Goal: Task Accomplishment & Management: Use online tool/utility

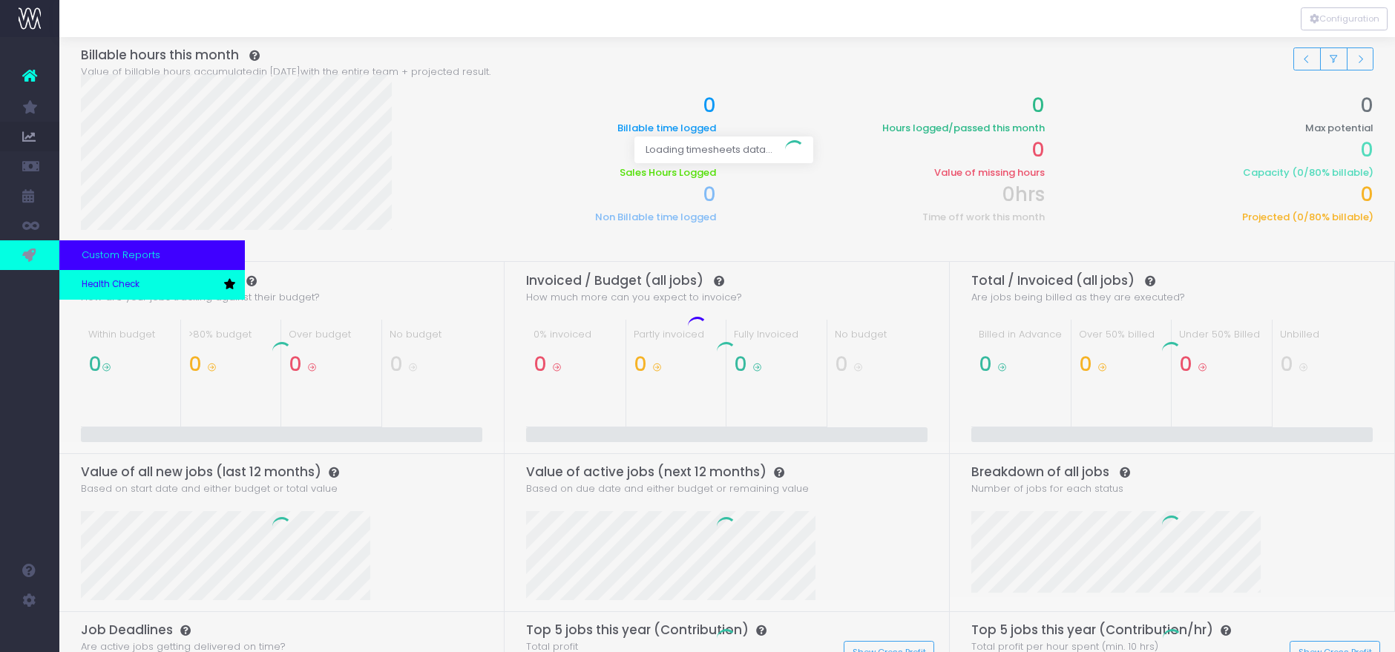
click at [91, 277] on link "Health Check" at bounding box center [152, 285] width 186 height 30
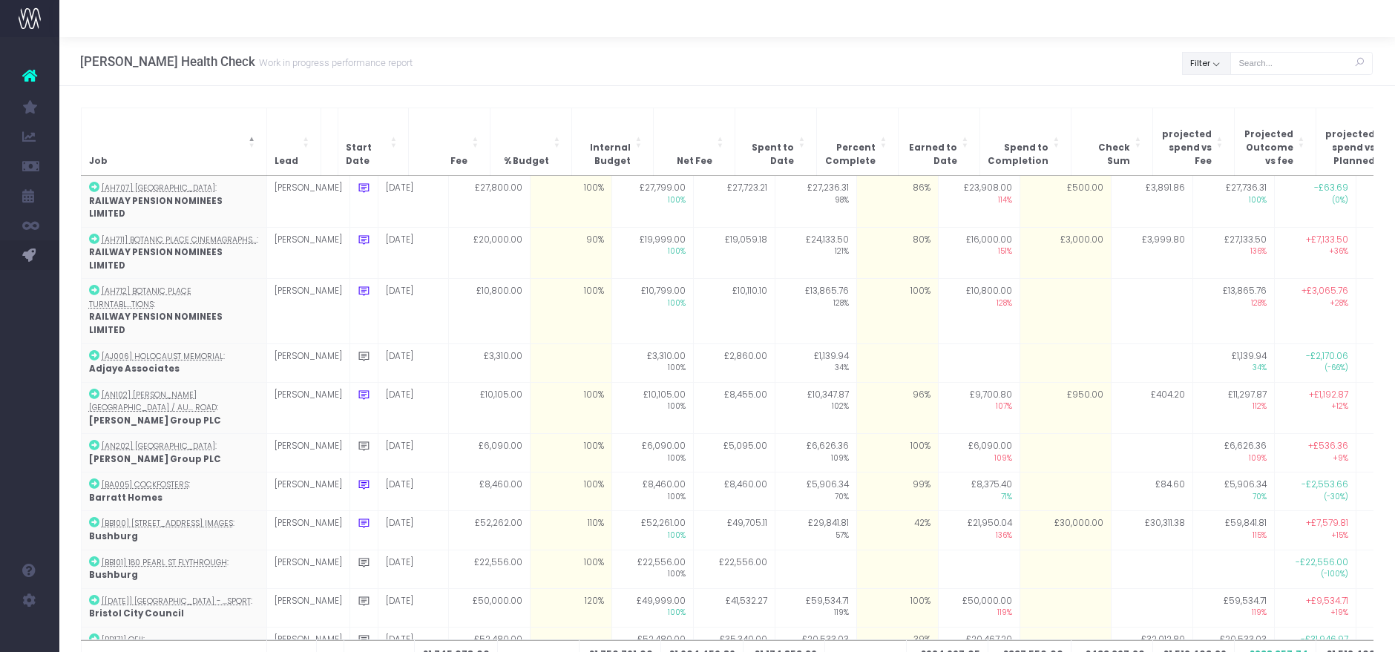
click at [1215, 68] on button "Filter" at bounding box center [1206, 63] width 49 height 23
click at [1199, 94] on span at bounding box center [1203, 96] width 13 height 13
click at [1219, 94] on input "All" at bounding box center [1224, 94] width 10 height 10
checkbox input "false"
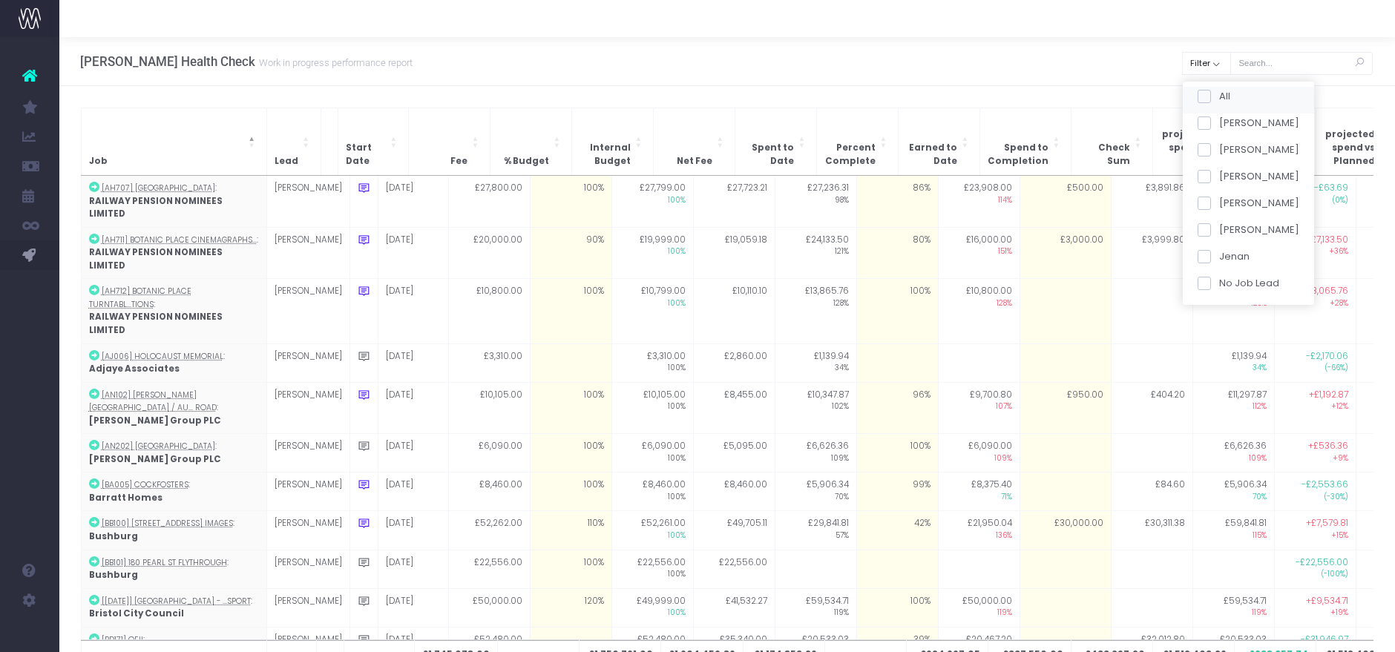
checkbox input "false"
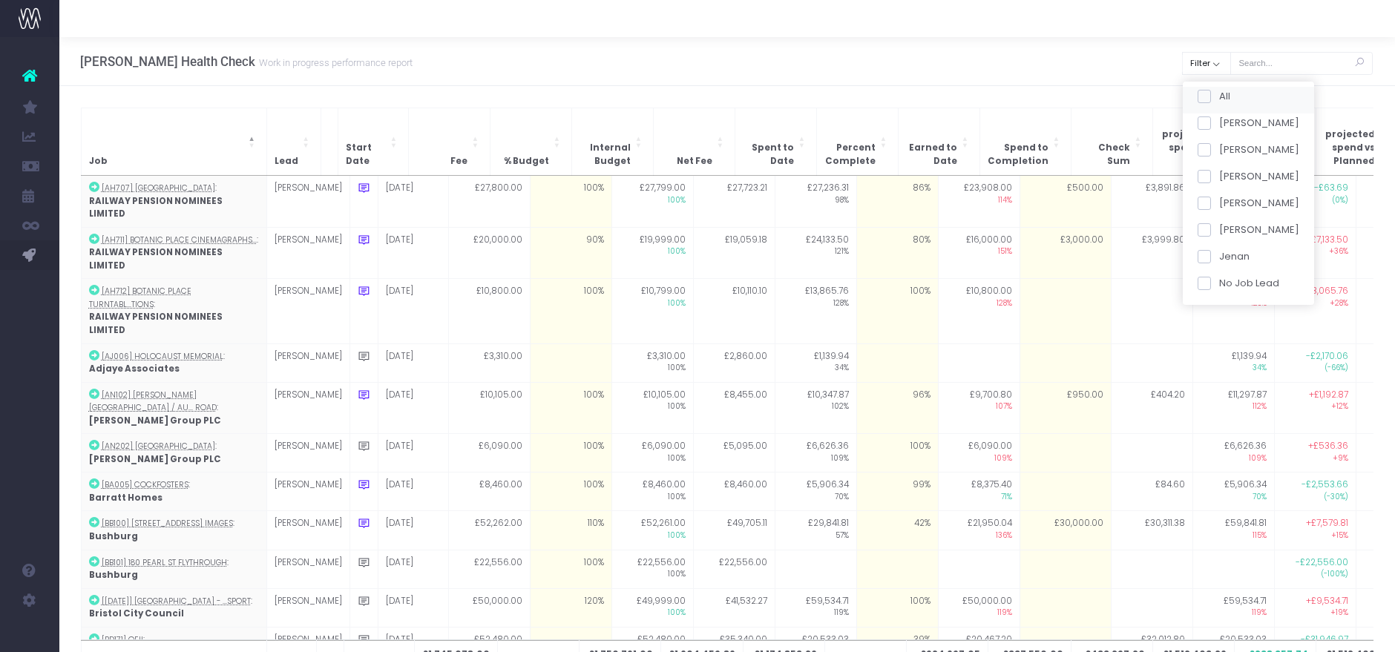
checkbox input "false"
click at [1205, 173] on span at bounding box center [1203, 176] width 13 height 13
click at [1219, 173] on input "Jess" at bounding box center [1224, 174] width 10 height 10
checkbox input "true"
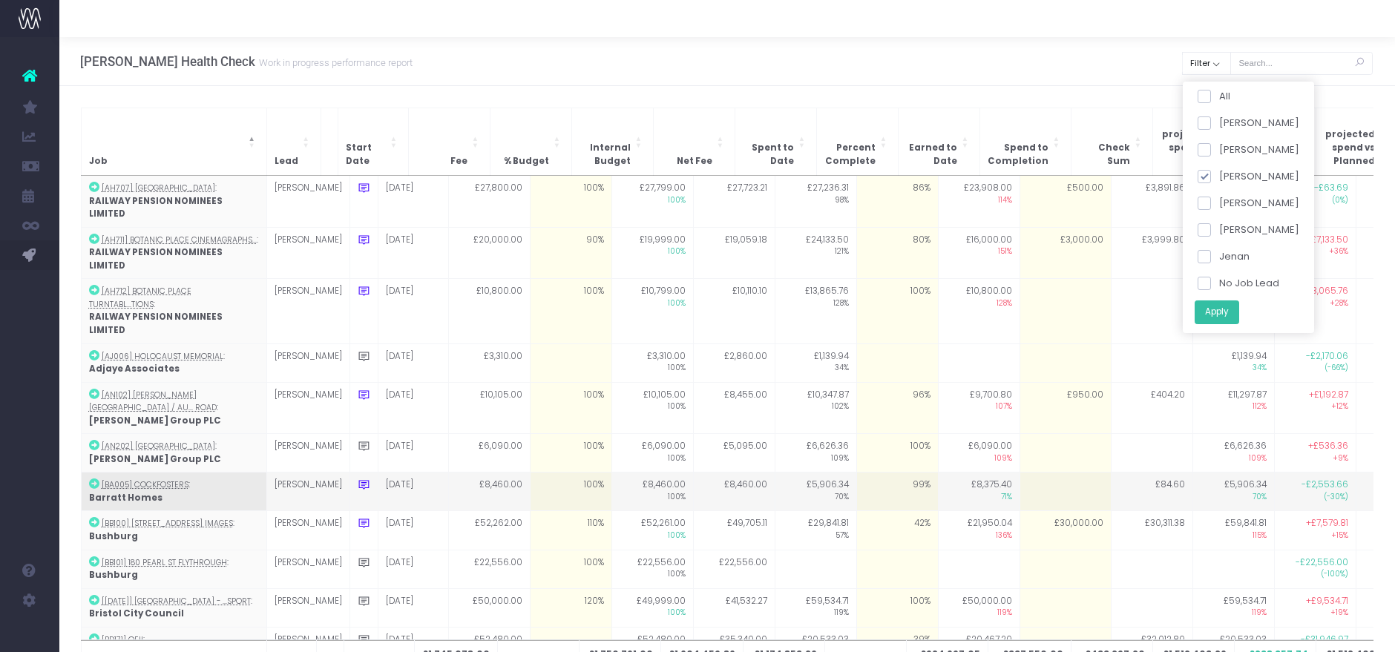
click at [1214, 312] on button "Apply" at bounding box center [1216, 312] width 45 height 24
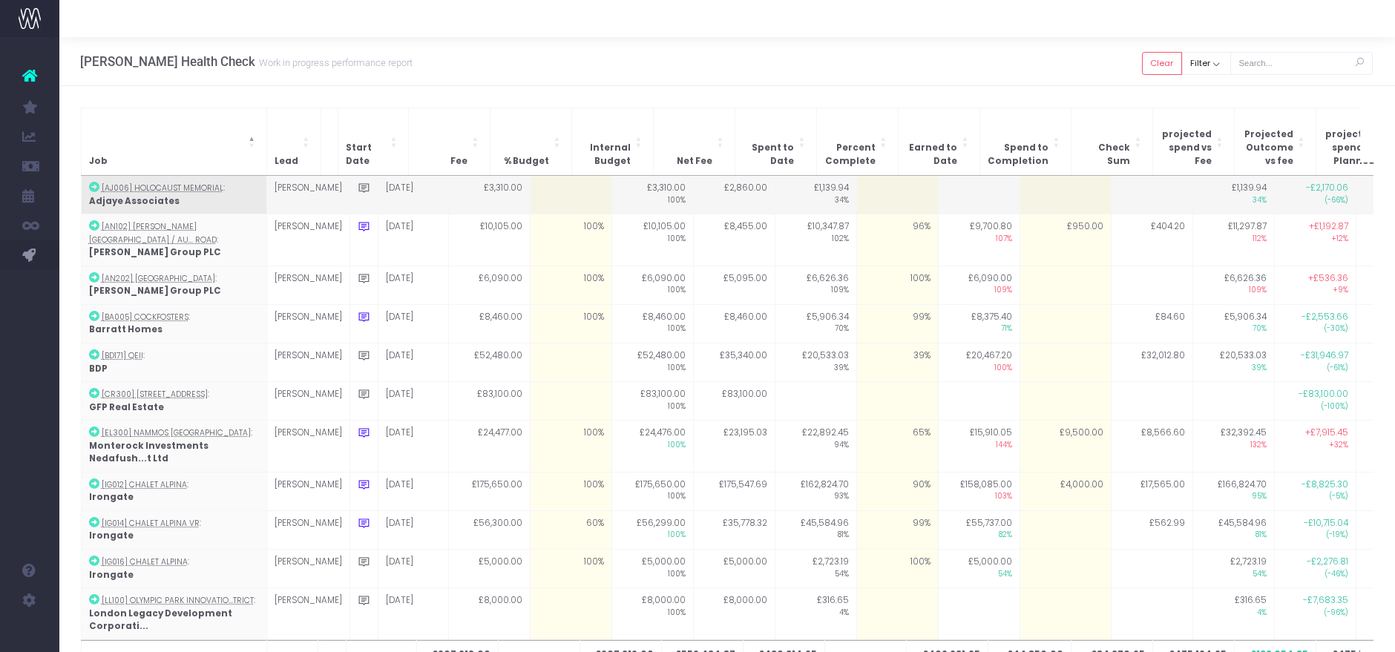
click at [571, 180] on td at bounding box center [571, 195] width 82 height 39
click at [861, 176] on td at bounding box center [898, 195] width 82 height 39
type input "0"
click at [881, 185] on td "1%" at bounding box center [898, 195] width 82 height 39
click at [546, 183] on td at bounding box center [571, 195] width 82 height 39
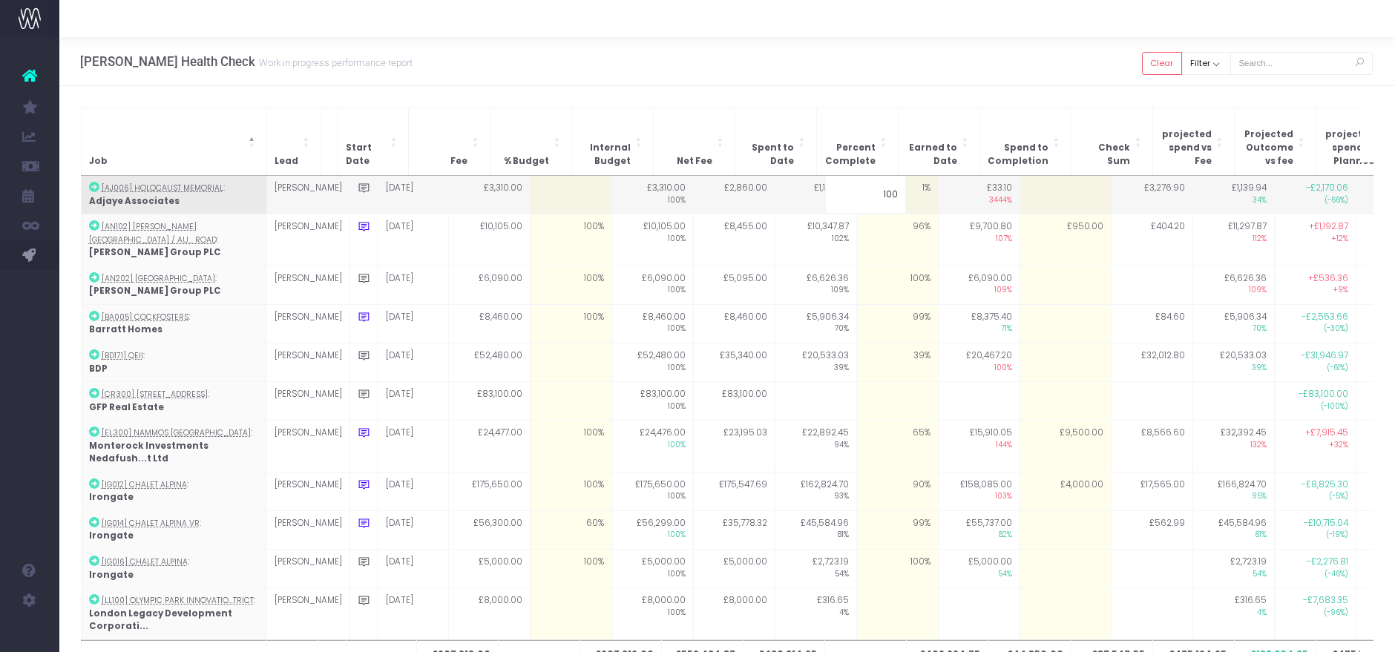
type input "0"
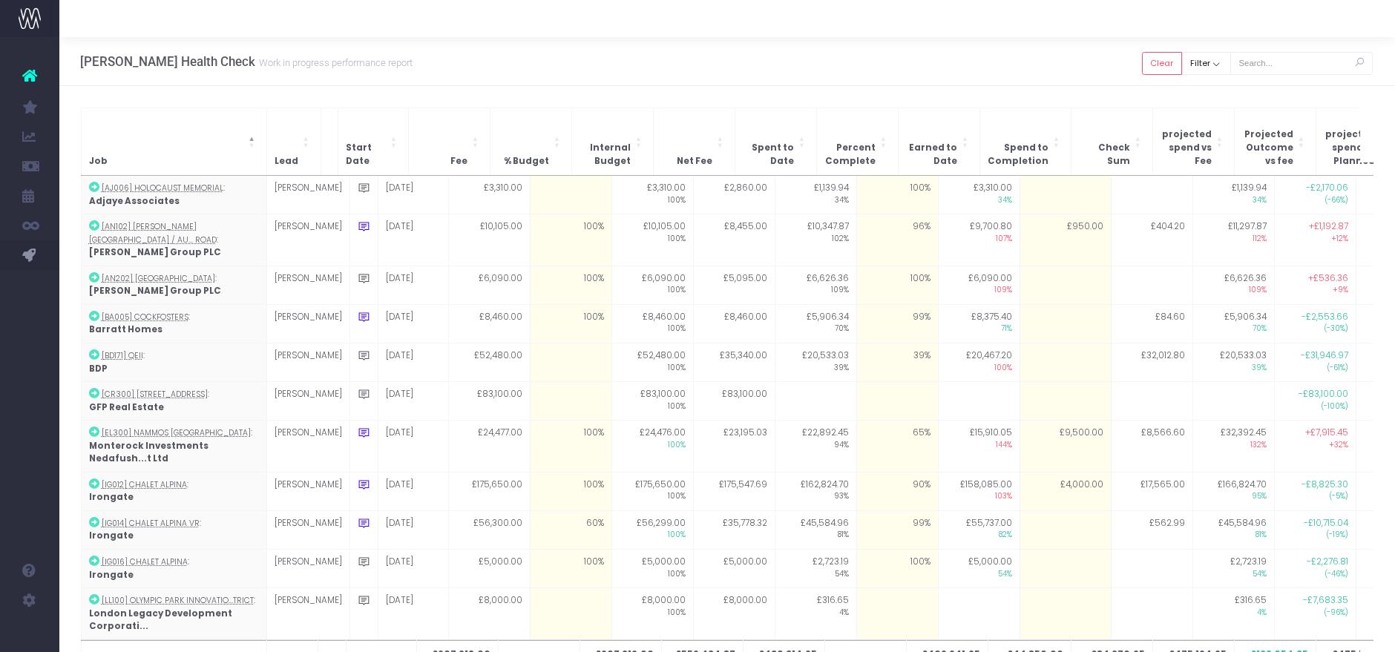
click at [546, 183] on td at bounding box center [571, 195] width 82 height 39
type input "100"
click at [766, 65] on div "Hayes Davidson Health Check Work in progress performance report Clear Filter Al…" at bounding box center [727, 61] width 1336 height 49
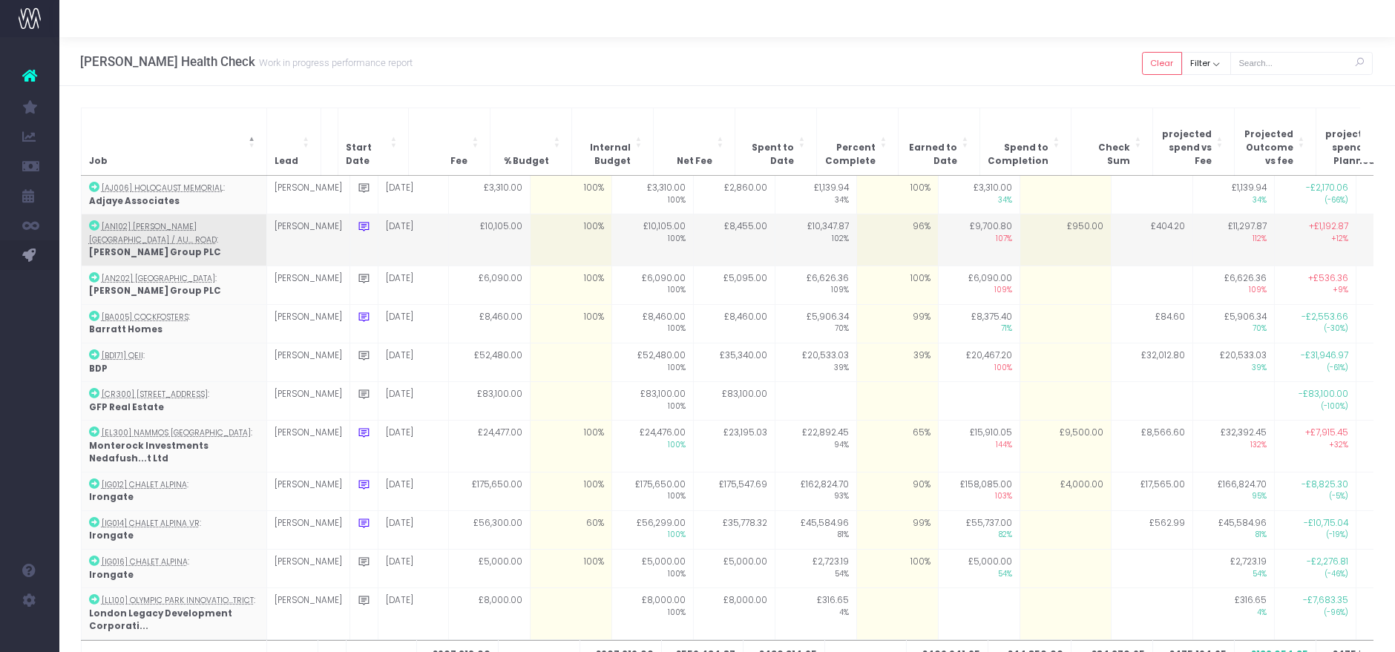
click at [857, 223] on td "96%" at bounding box center [898, 240] width 82 height 52
type input "100"
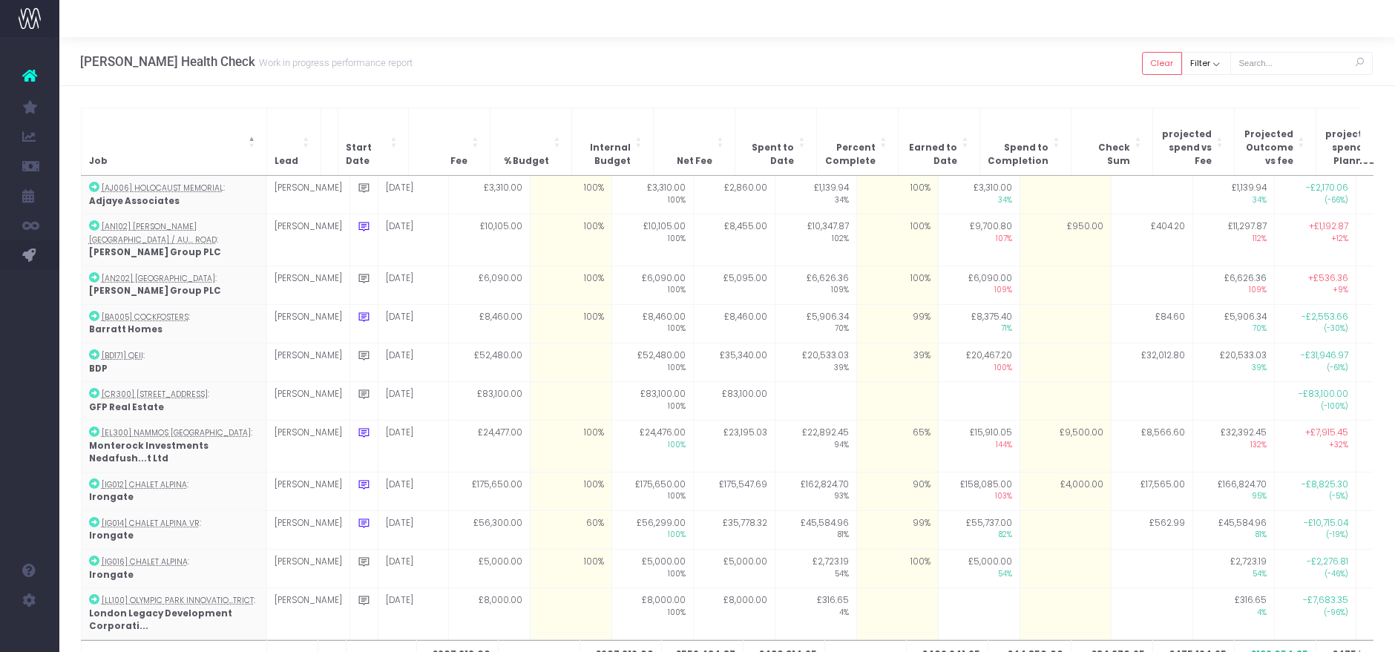
click at [862, 83] on div "Hayes Davidson Health Check Work in progress performance report Clear Filter Al…" at bounding box center [727, 61] width 1336 height 49
click at [958, 71] on div "Hayes Davidson Health Check Work in progress performance report Clear Filter Al…" at bounding box center [727, 61] width 1336 height 49
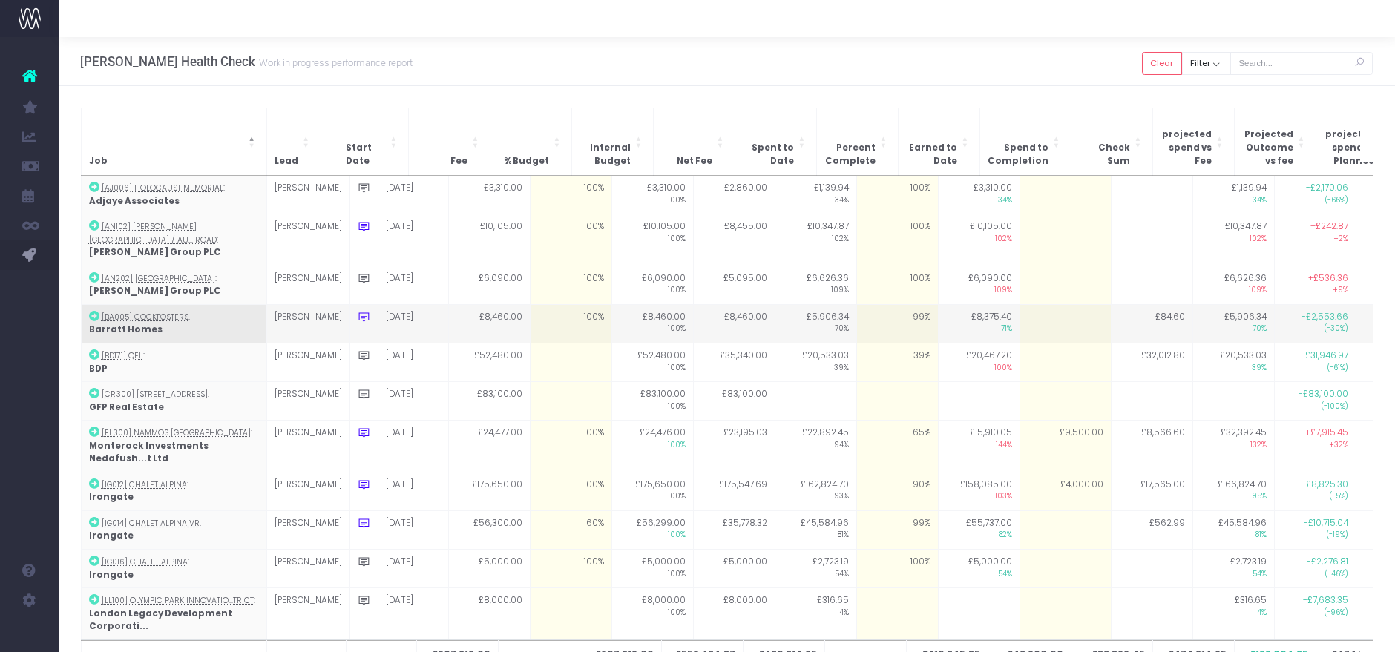
click at [864, 304] on td "99%" at bounding box center [898, 323] width 82 height 39
type input "100"
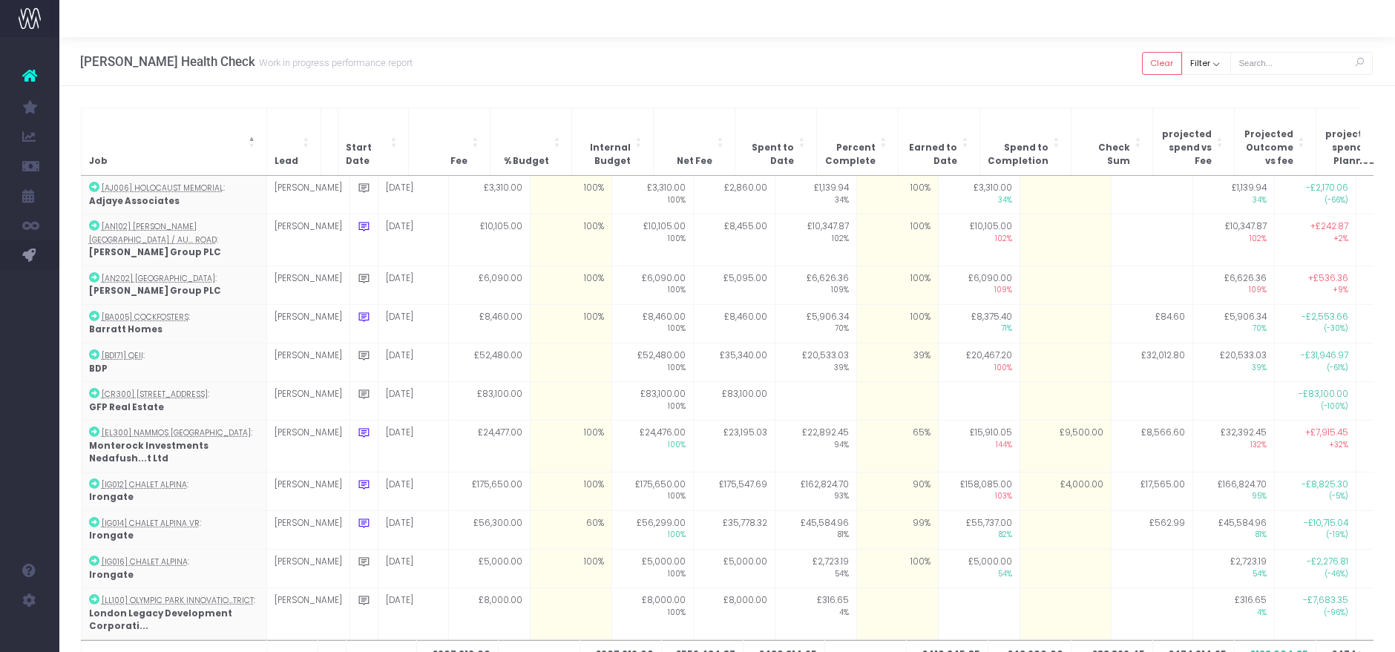
click at [984, 71] on div "Hayes Davidson Health Check Work in progress performance report Clear Filter Al…" at bounding box center [727, 61] width 1336 height 49
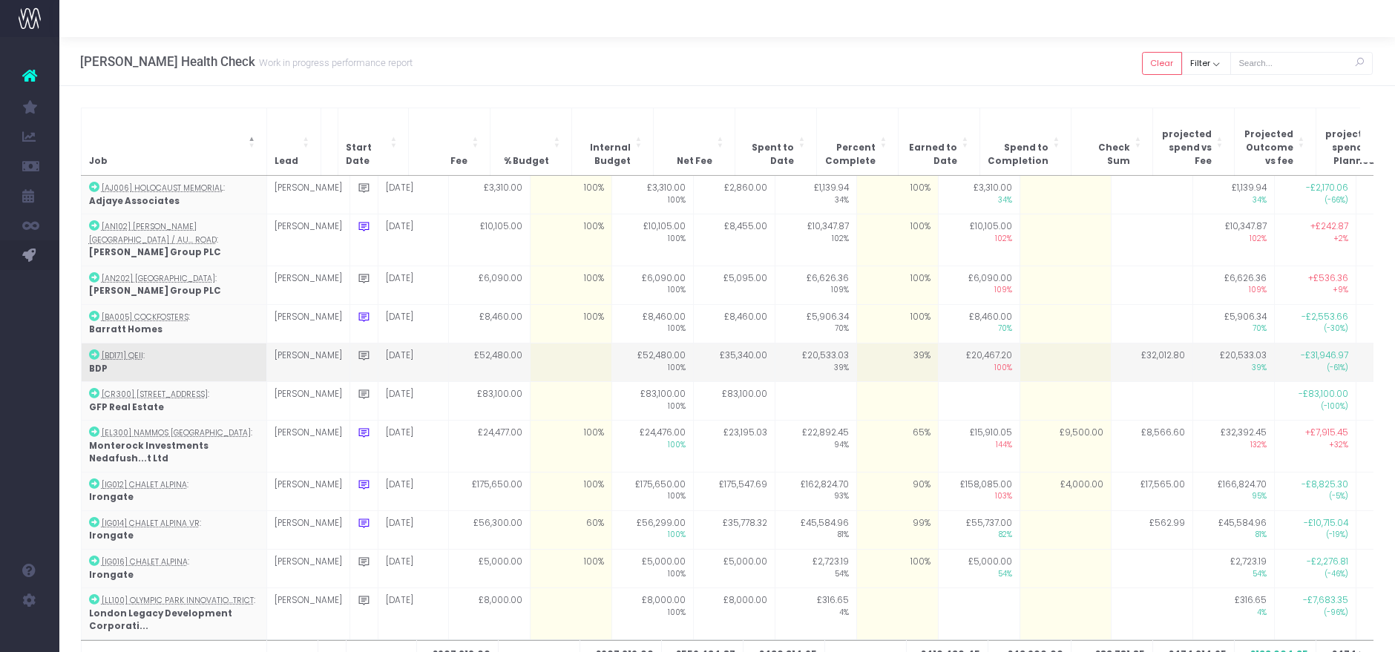
scroll to position [82, 0]
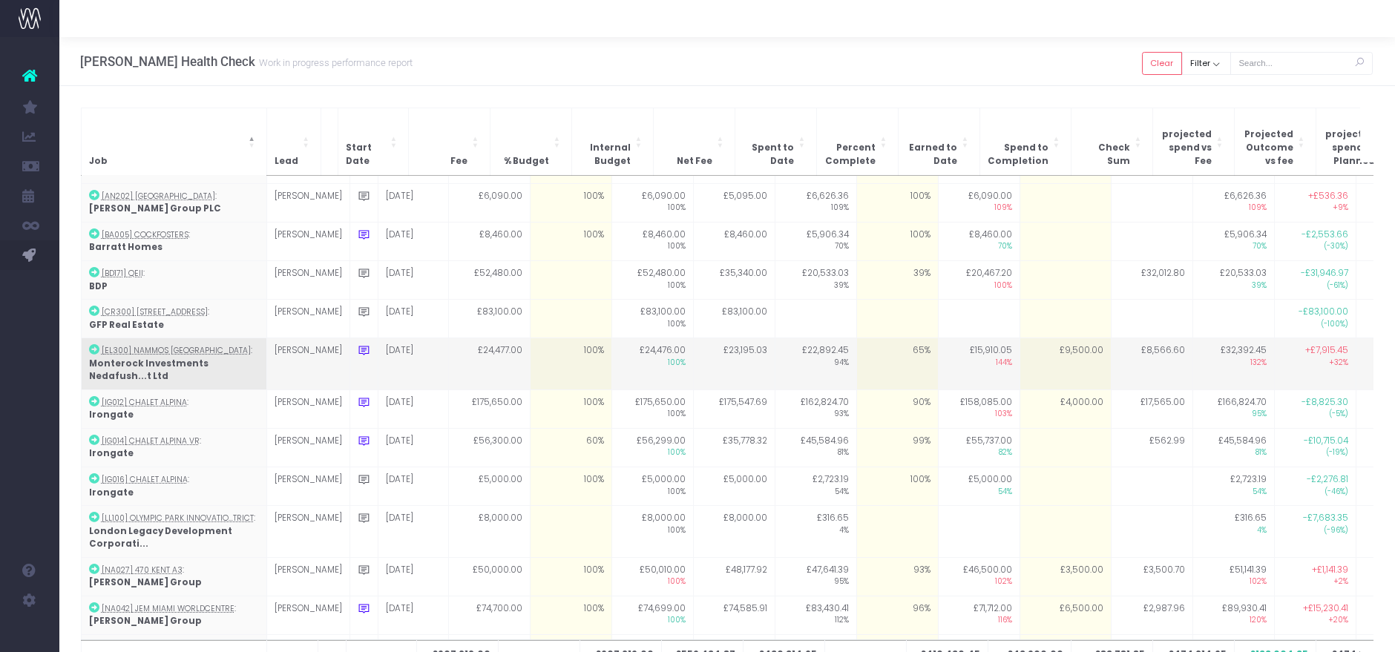
click at [857, 353] on td "65%" at bounding box center [898, 364] width 82 height 52
type input "70"
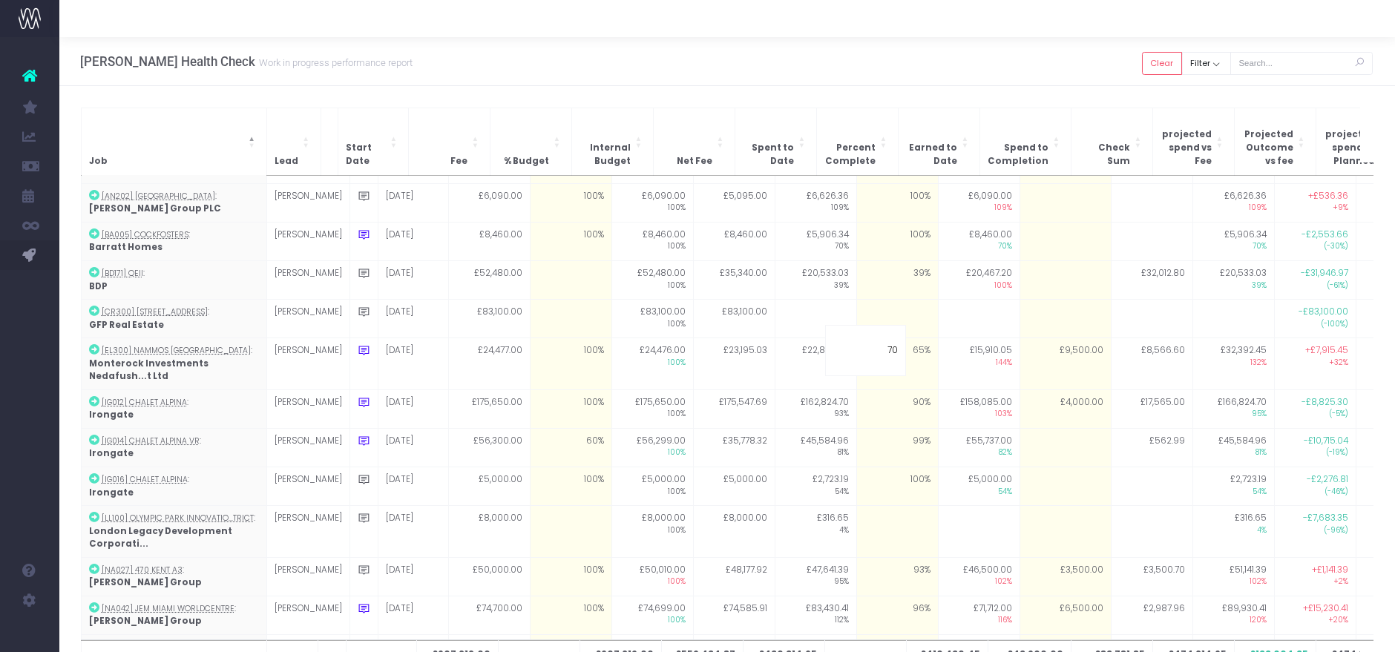
click at [944, 73] on div "Hayes Davidson Health Check Work in progress performance report Clear Filter Al…" at bounding box center [727, 61] width 1336 height 49
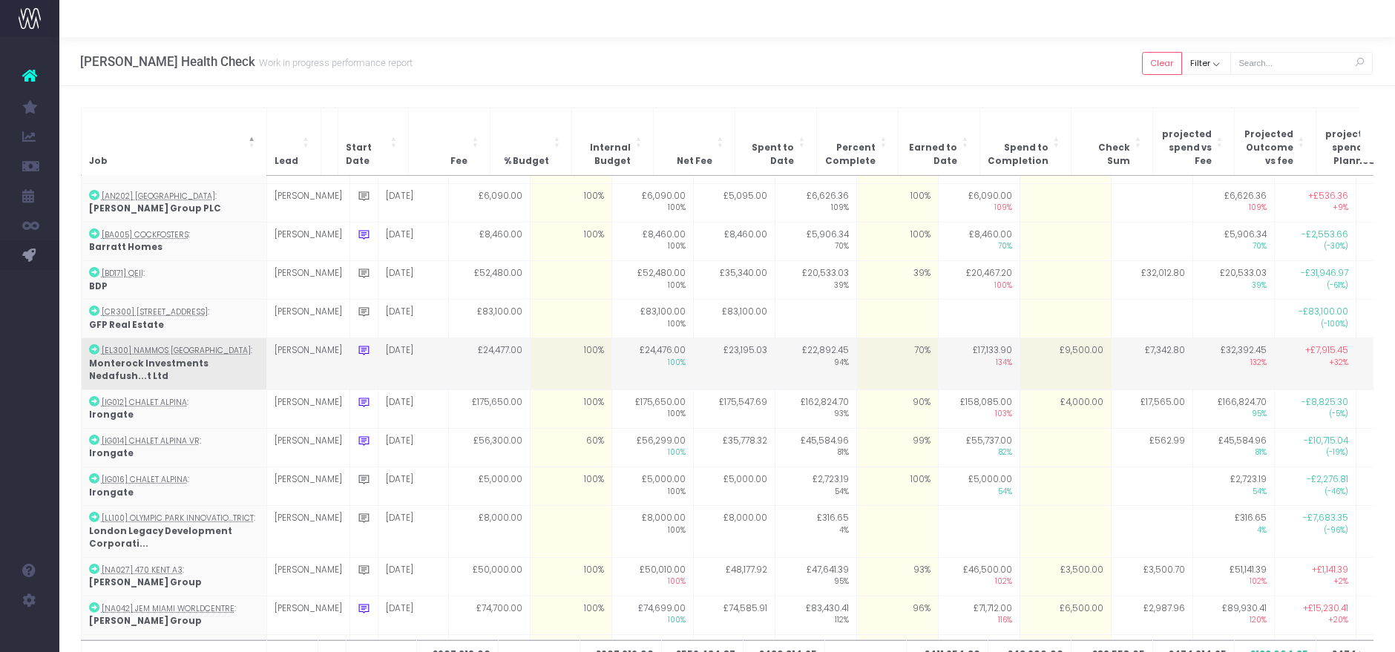
click at [1052, 341] on td "£9,500.00" at bounding box center [1065, 364] width 91 height 52
type input "9500"
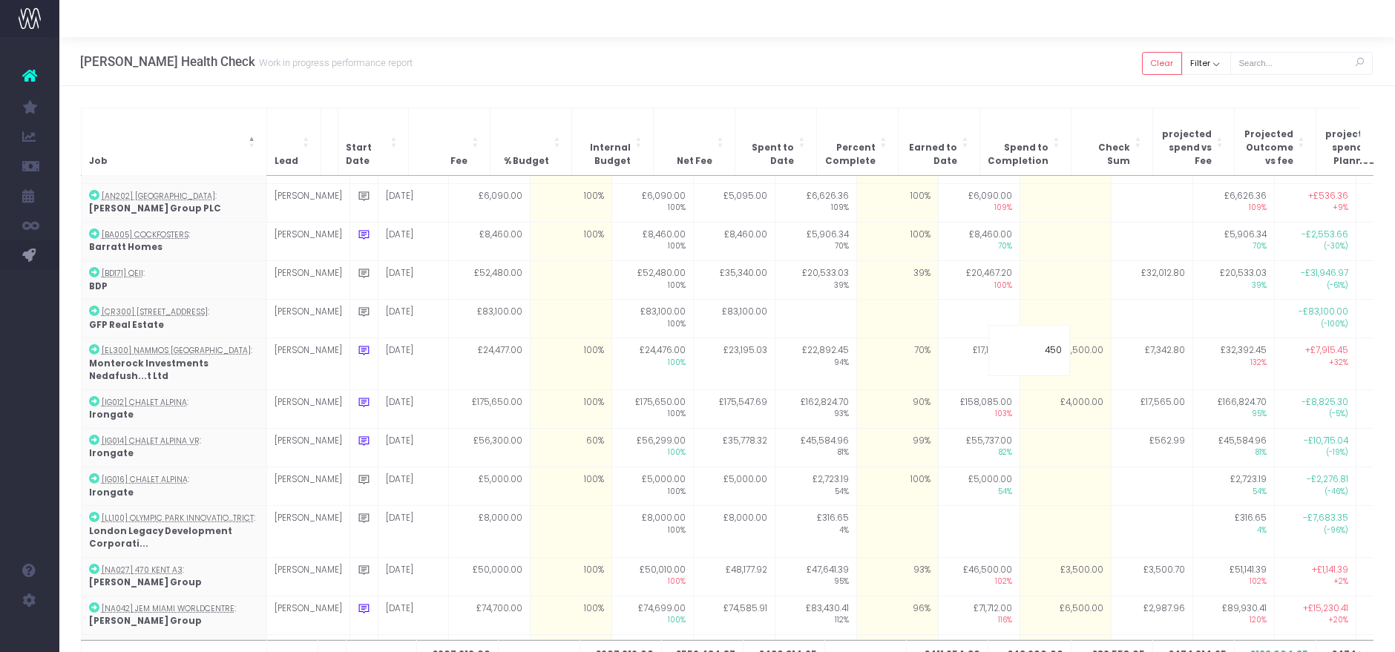
type input "4500"
click at [1018, 71] on div "Hayes Davidson Health Check Work in progress performance report Clear Filter Al…" at bounding box center [727, 61] width 1336 height 49
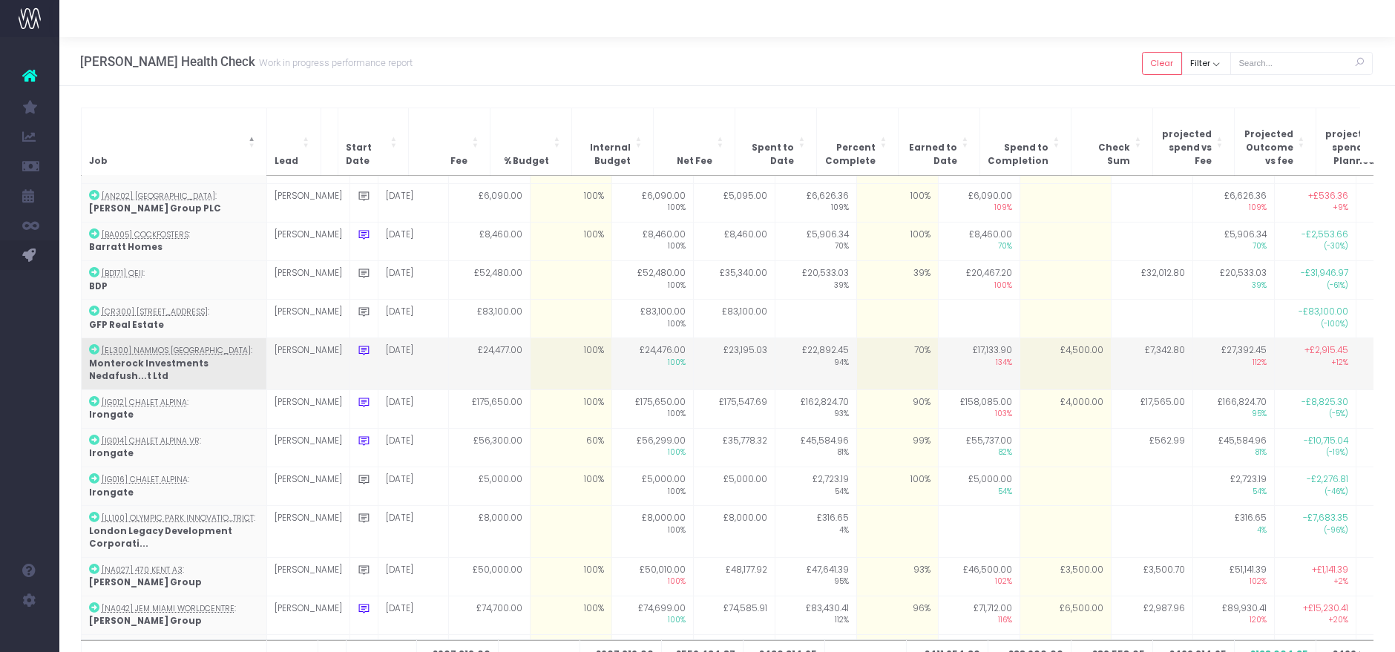
click at [900, 348] on td "70%" at bounding box center [898, 364] width 82 height 52
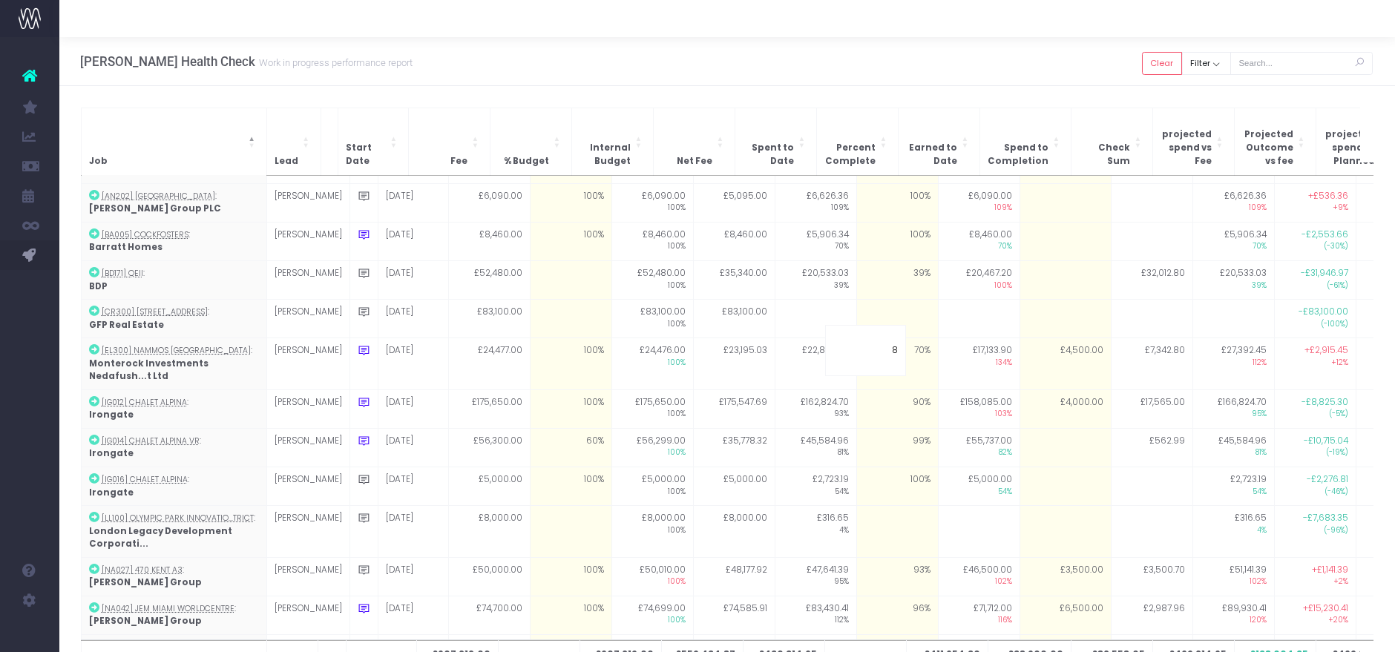
type input "80"
click at [914, 71] on div "Hayes Davidson Health Check Work in progress performance report Clear Filter Al…" at bounding box center [727, 61] width 1336 height 49
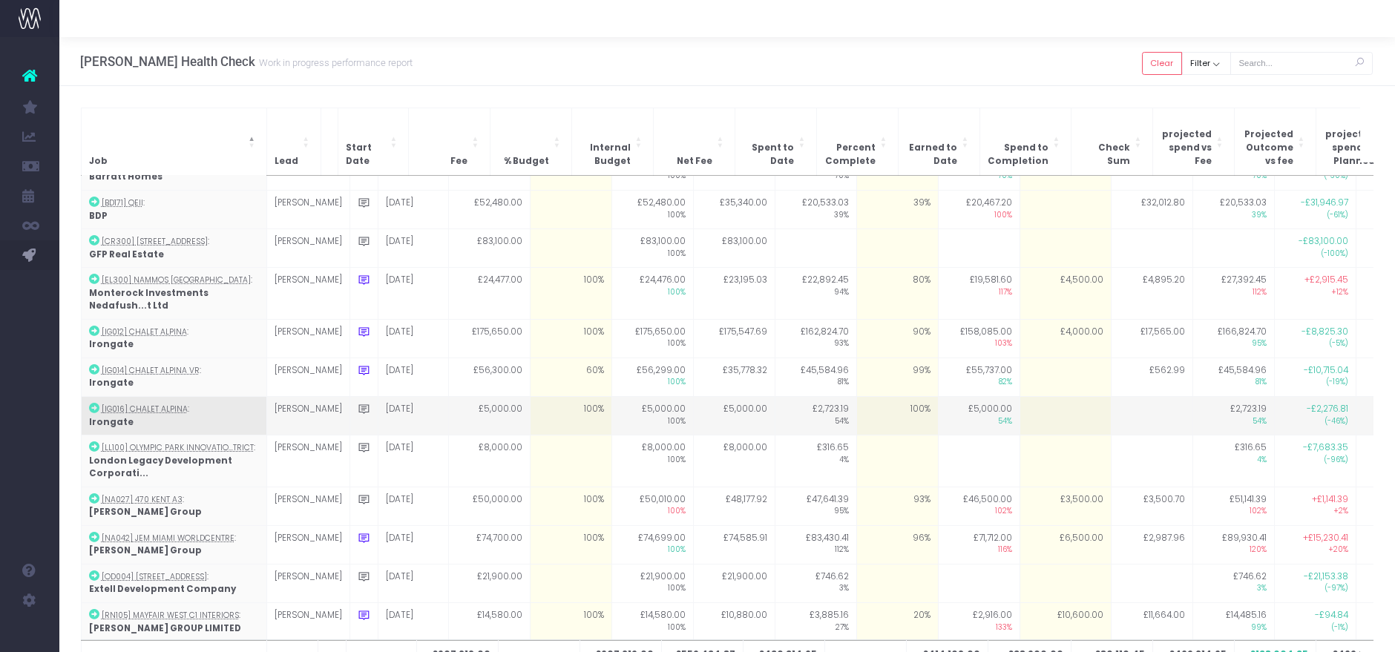
scroll to position [192, 0]
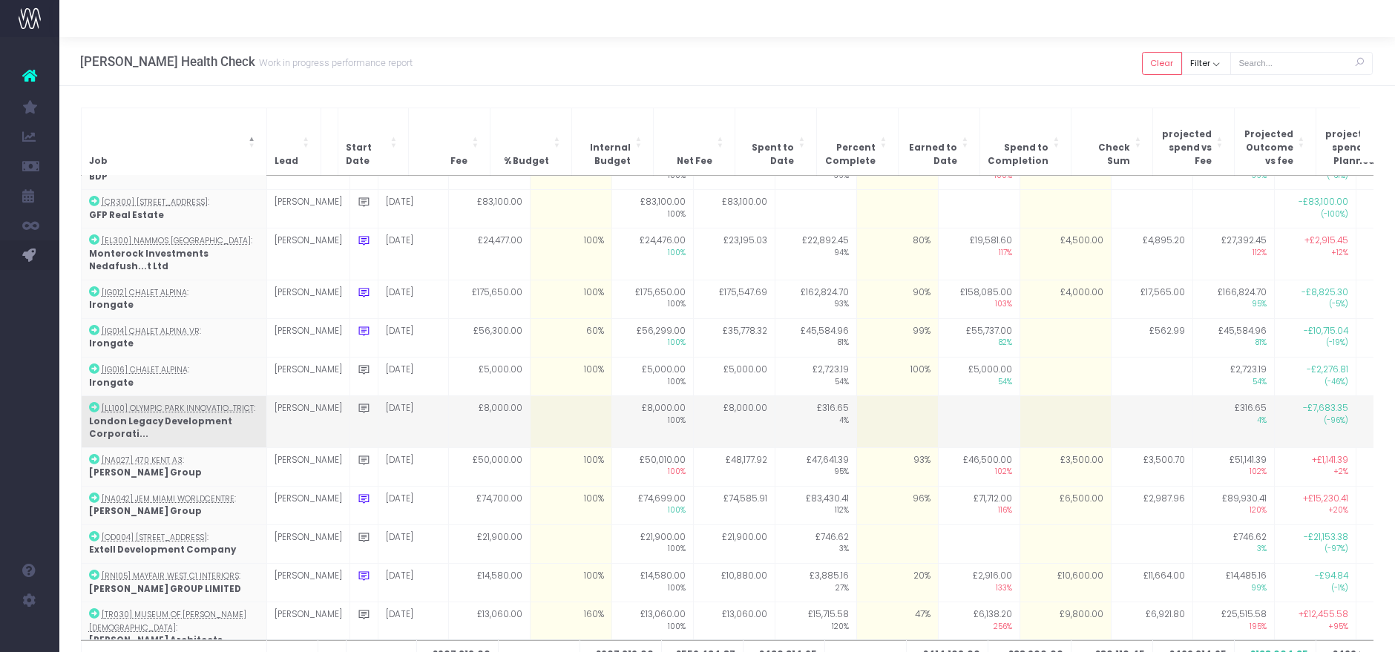
click at [530, 396] on td at bounding box center [571, 422] width 82 height 52
type input "0"
click at [358, 402] on icon at bounding box center [364, 408] width 13 height 13
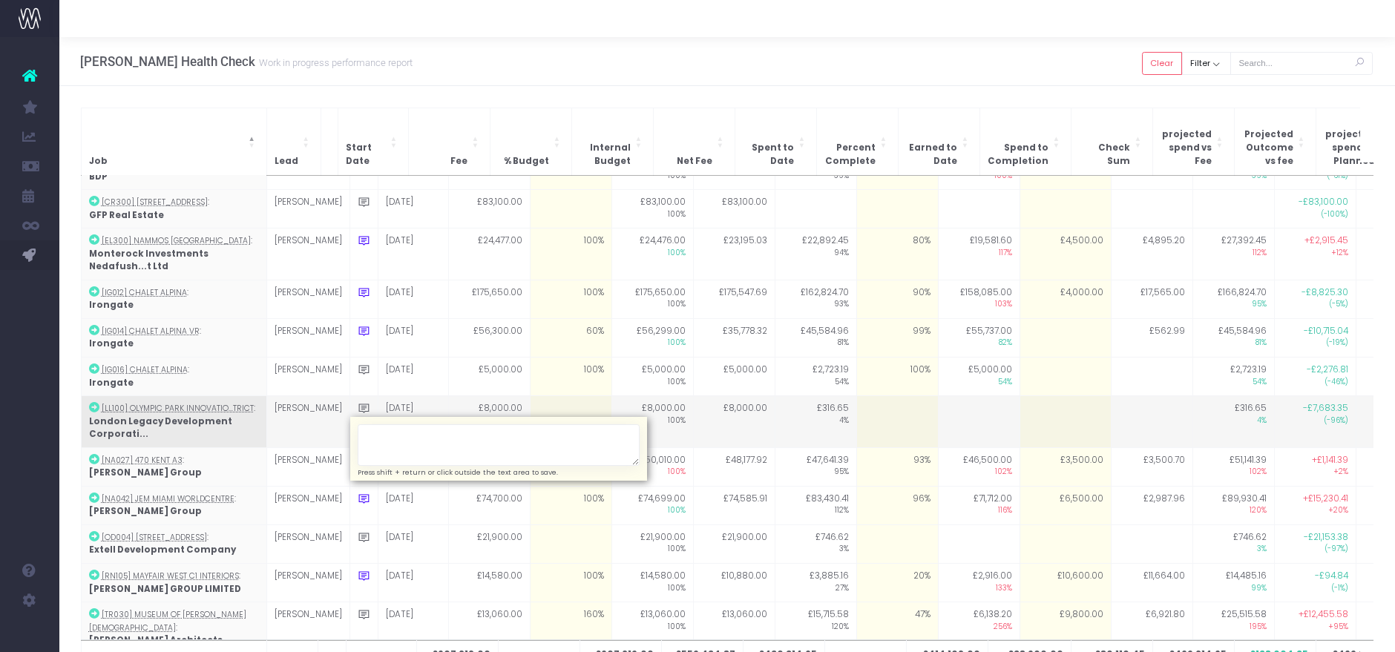
click at [358, 425] on textarea at bounding box center [499, 446] width 282 height 42
type textarea "% budget to be confirmed following client call Monday 6th"
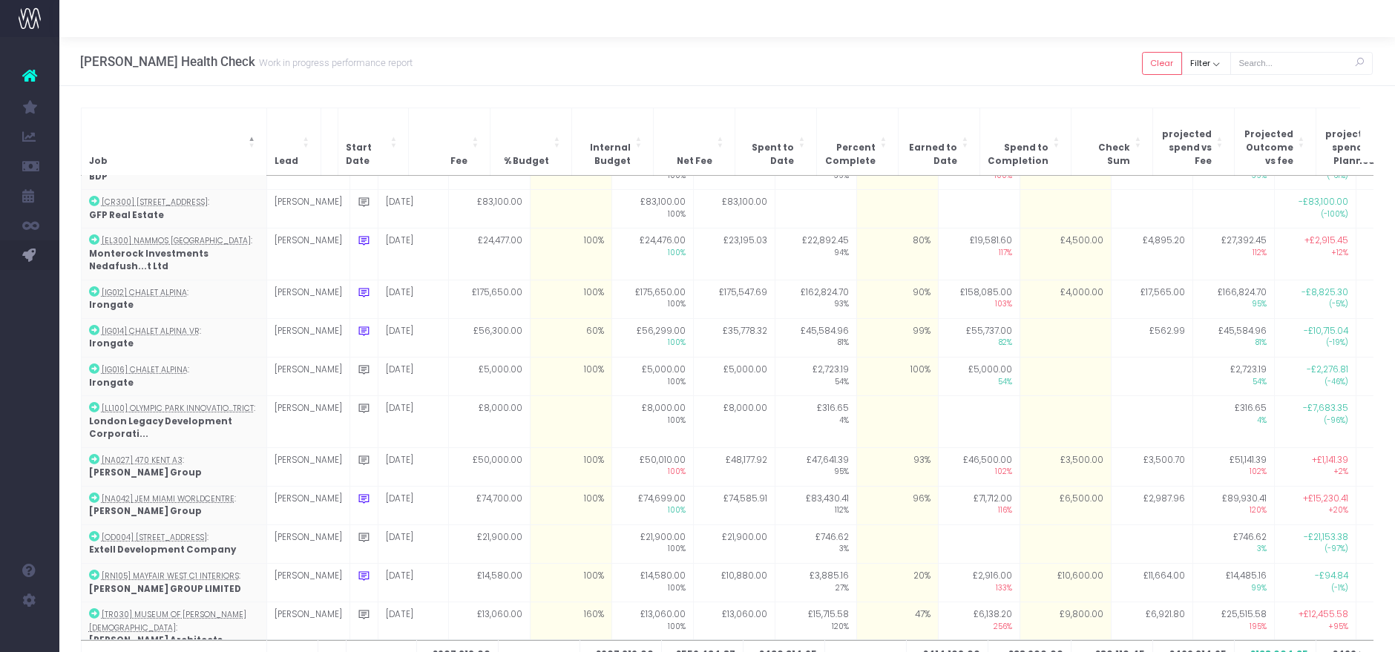
click at [761, 59] on div "Hayes Davidson Health Check Work in progress performance report Clear Filter Al…" at bounding box center [727, 61] width 1336 height 49
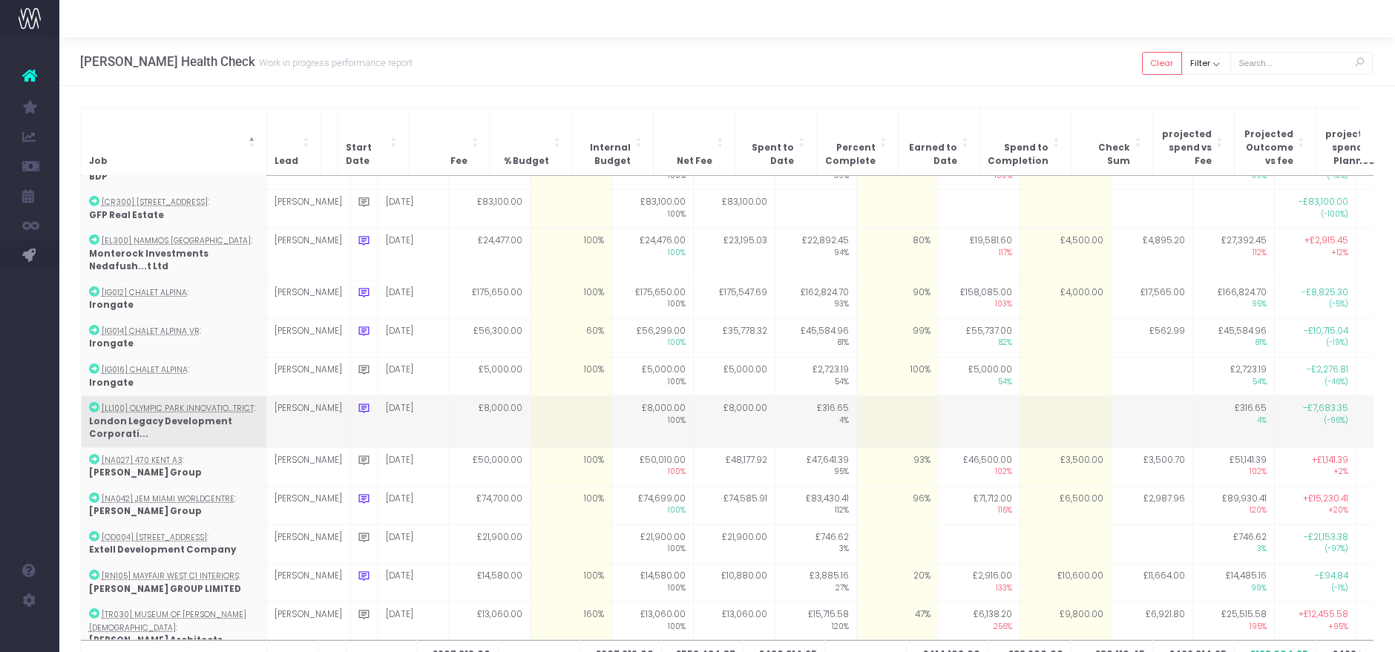
click at [857, 407] on td at bounding box center [898, 422] width 82 height 52
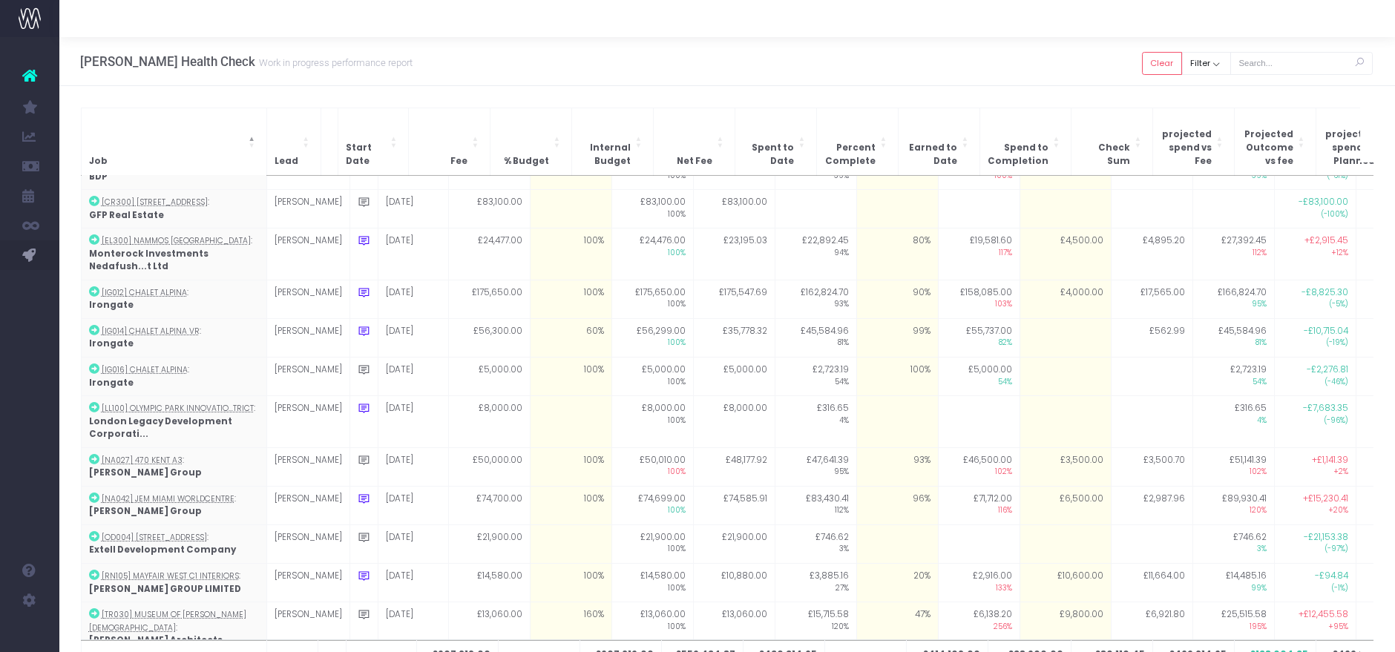
click at [880, 94] on div "Job Lead Start Date Fee % Budget Internal Budget Net Fee Spent to Date Percent …" at bounding box center [727, 401] width 1336 height 630
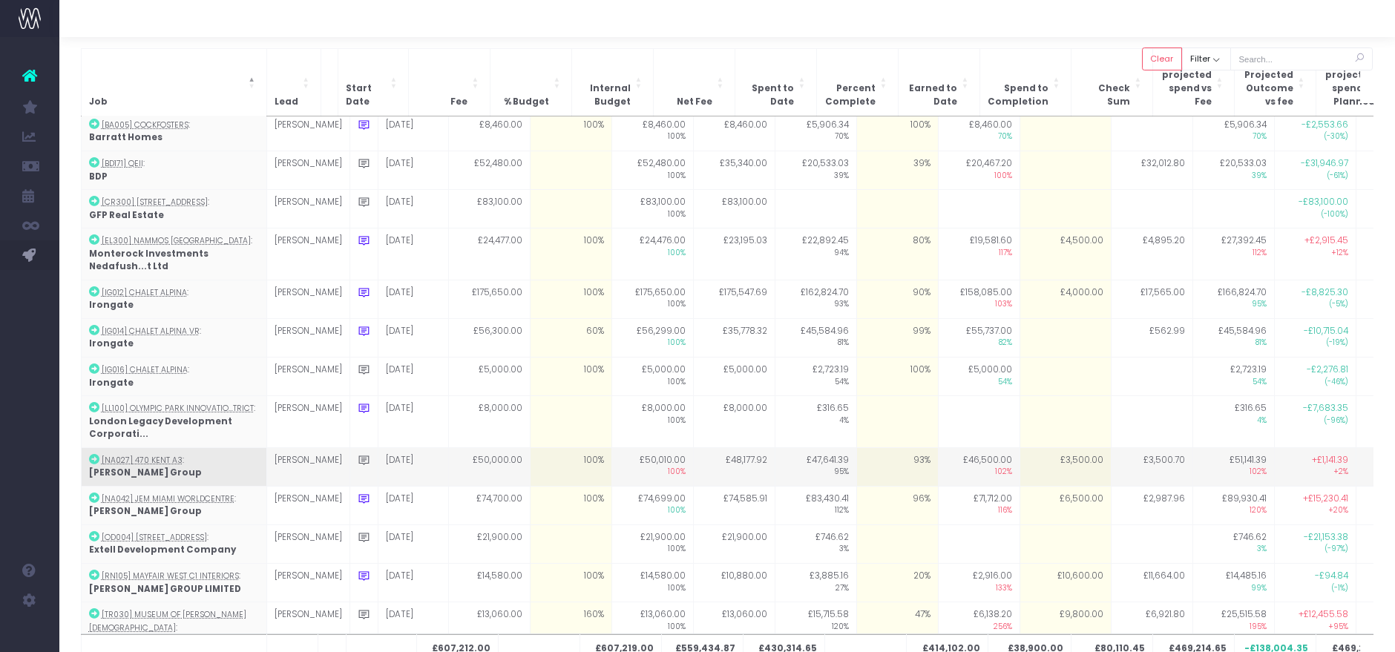
scroll to position [62, 0]
click at [1022, 448] on td "£3,500.00" at bounding box center [1065, 467] width 91 height 39
type input "3500"
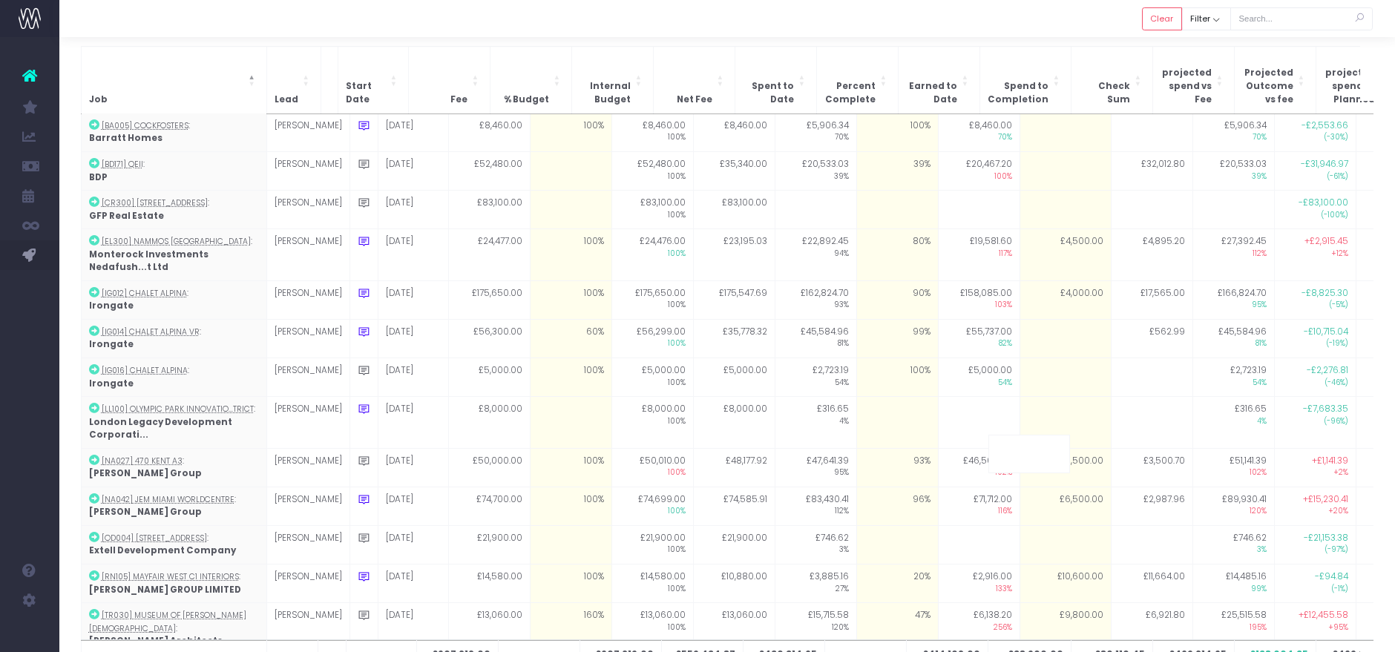
click at [957, 42] on div "Job Lead Start Date Fee % Budget Internal Budget Net Fee Spent to Date Percent …" at bounding box center [727, 370] width 1336 height 692
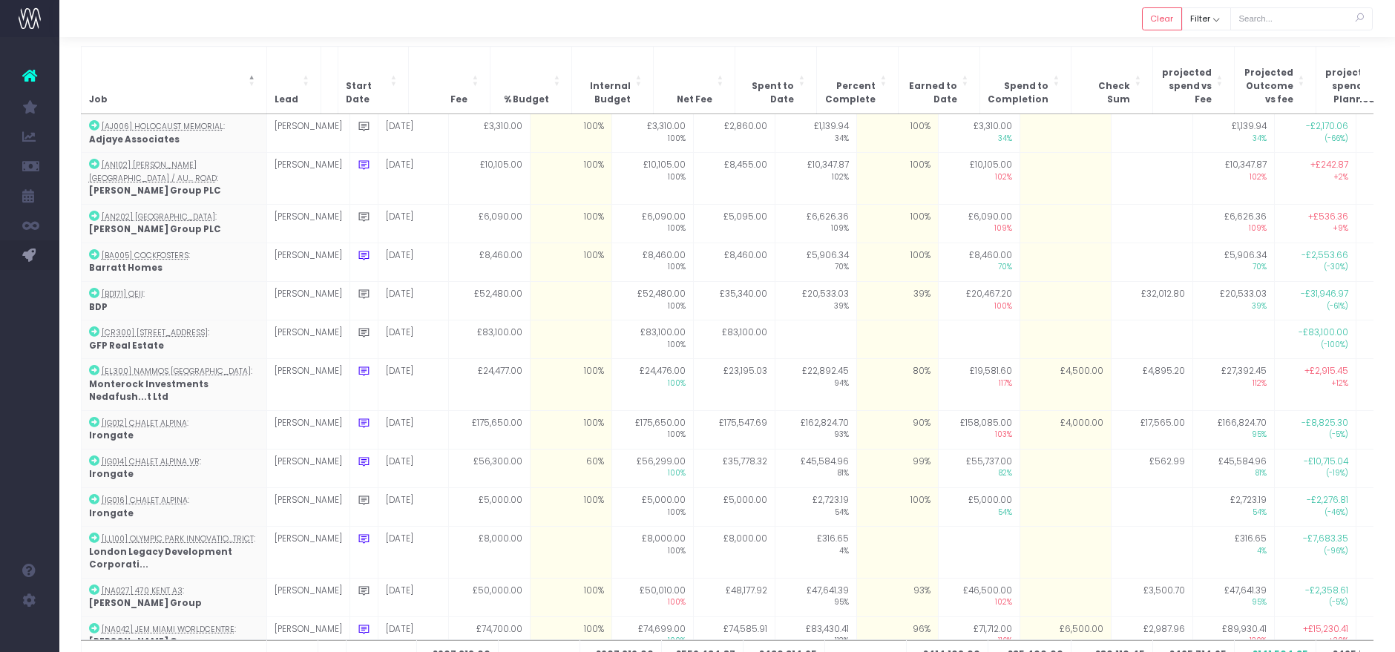
scroll to position [130, 0]
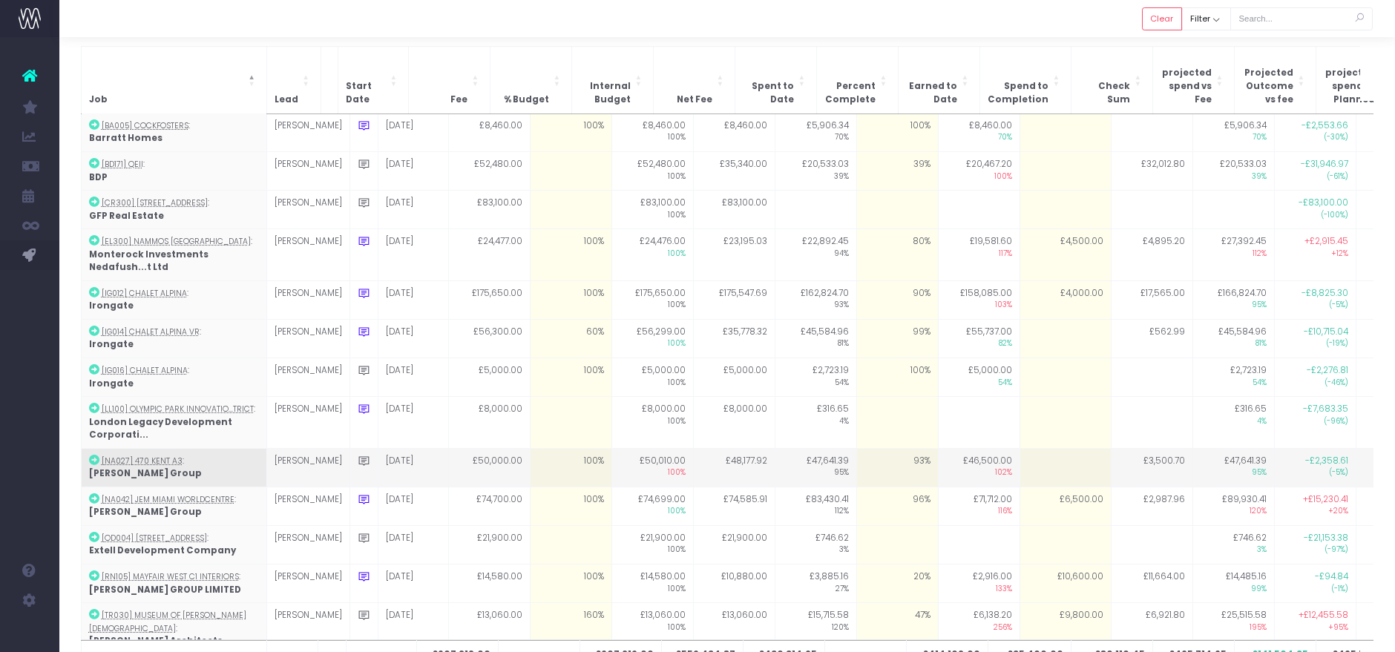
click at [897, 448] on td "93%" at bounding box center [898, 467] width 82 height 39
type input "96"
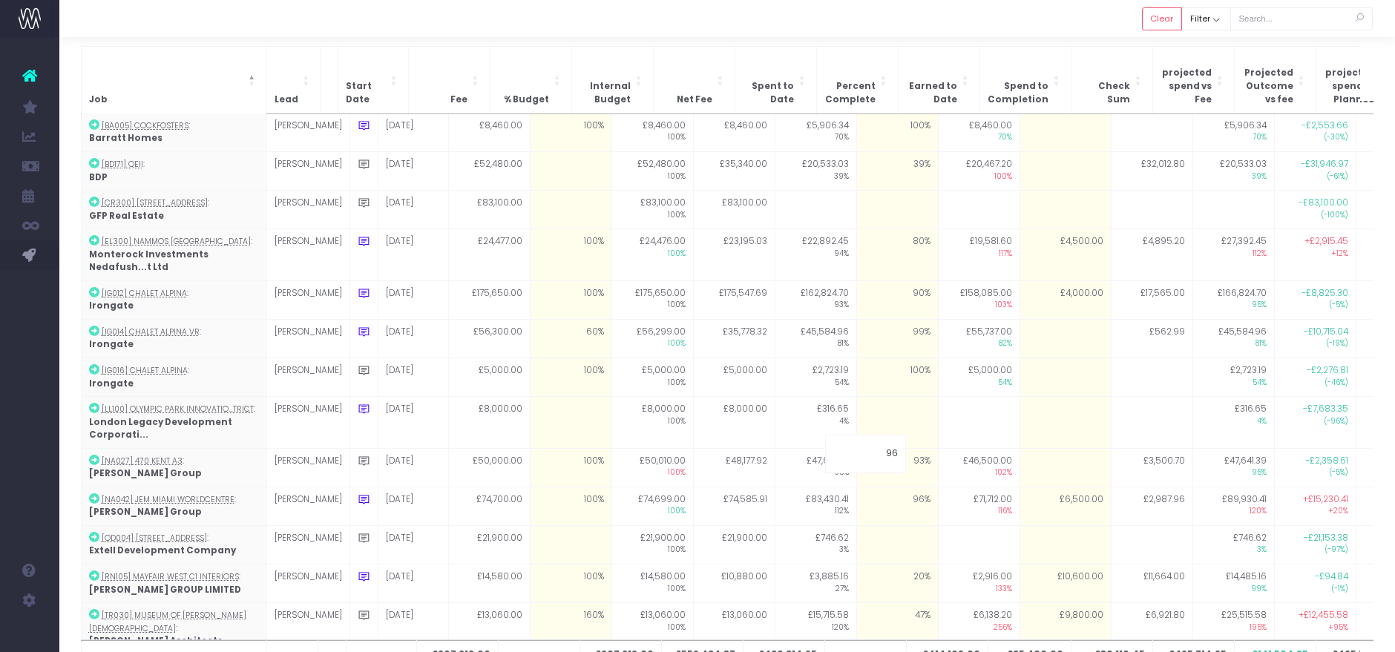
click at [877, 21] on div at bounding box center [727, 18] width 1336 height 37
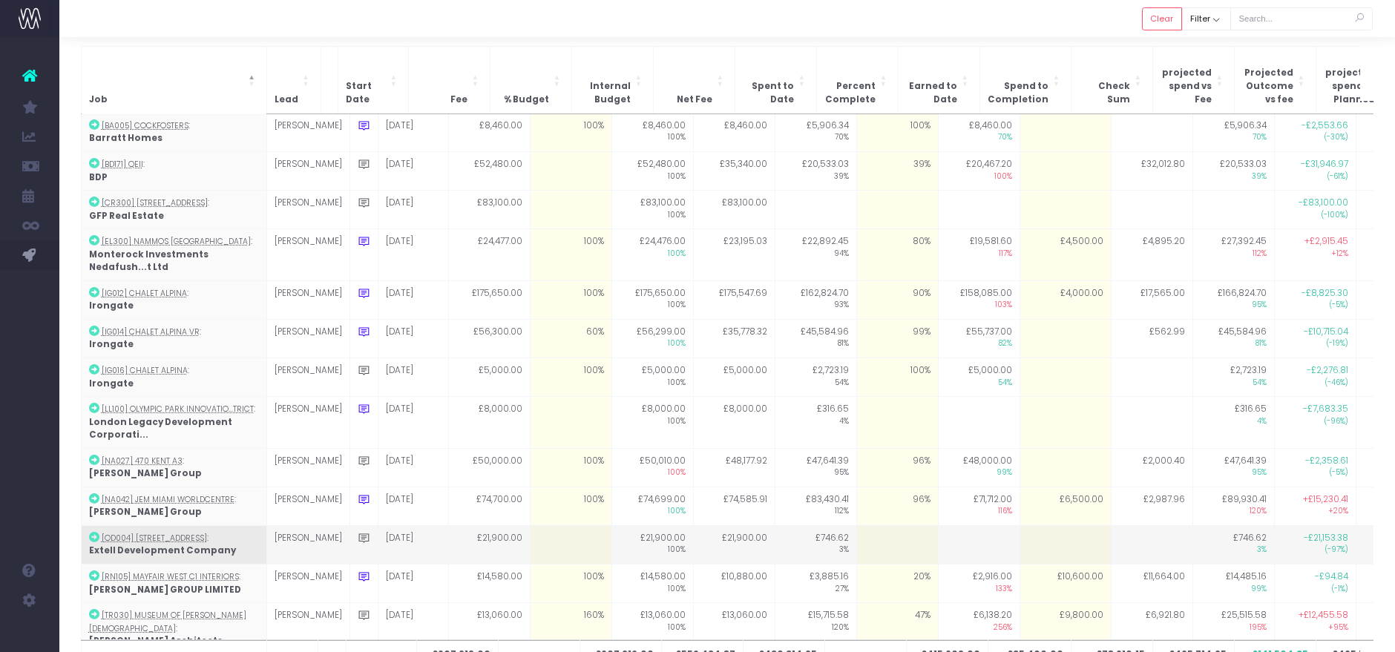
click at [551, 529] on td at bounding box center [571, 544] width 82 height 39
type input "100"
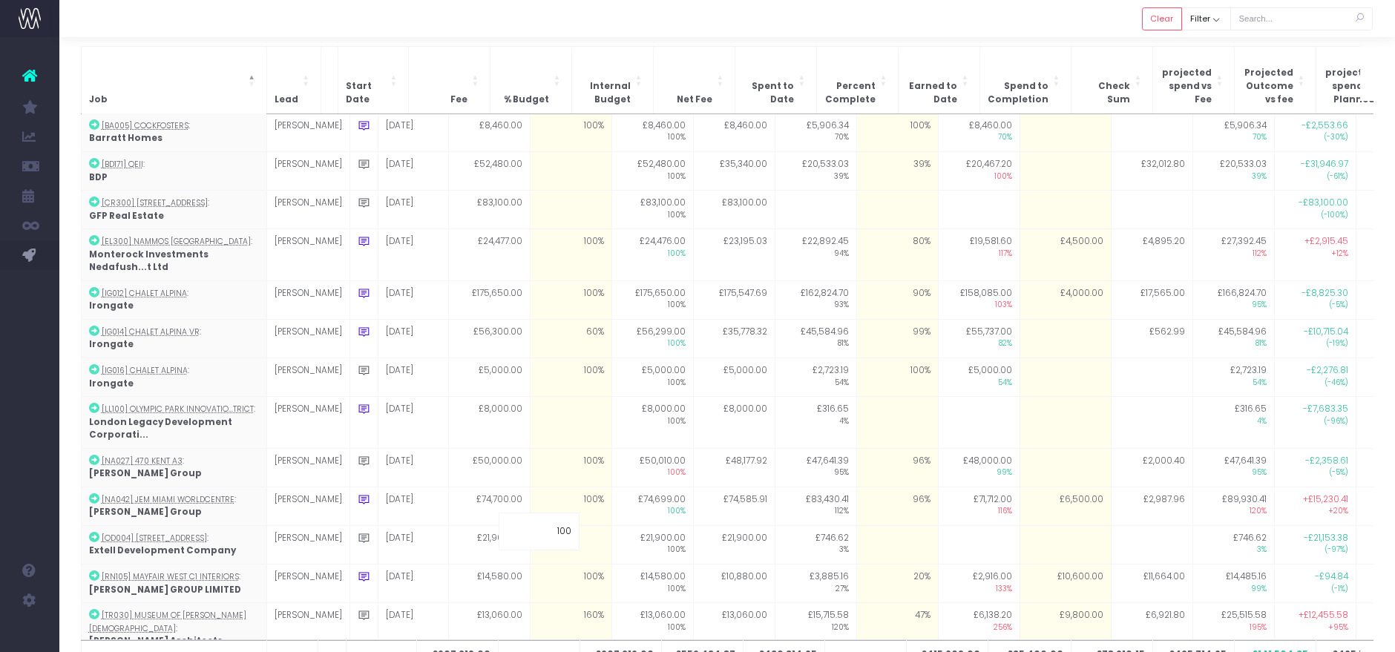
click at [810, 22] on div at bounding box center [727, 18] width 1336 height 37
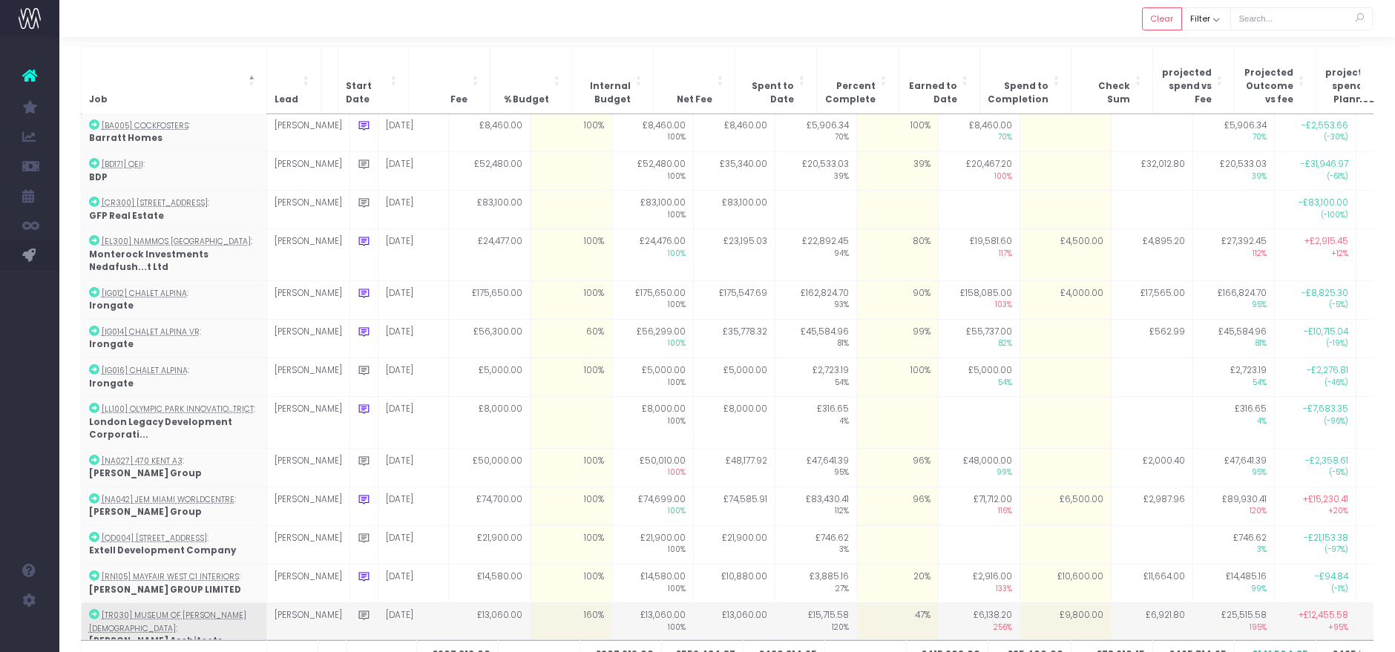
click at [887, 603] on td "47%" at bounding box center [898, 628] width 82 height 51
type input "47"
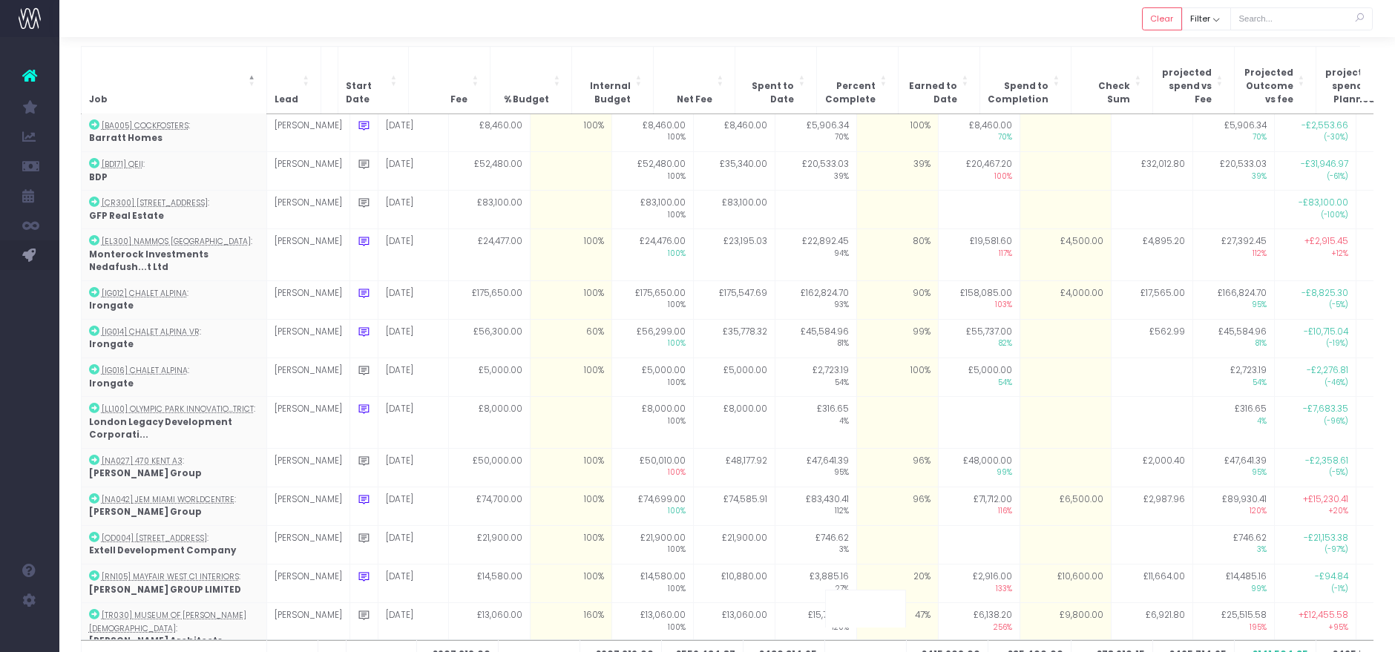
click at [940, 36] on div at bounding box center [727, 18] width 1336 height 37
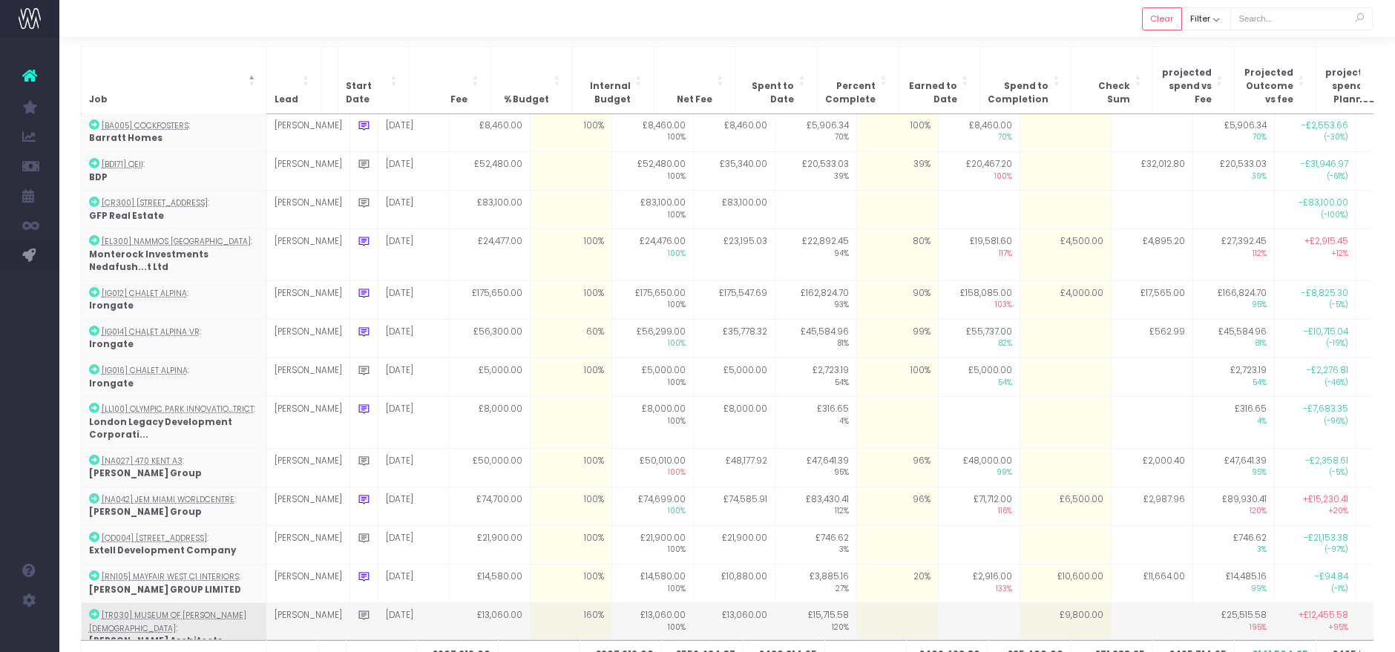
click at [857, 603] on td at bounding box center [898, 628] width 82 height 51
click at [938, 603] on td at bounding box center [979, 628] width 82 height 51
click at [872, 603] on td at bounding box center [898, 628] width 82 height 51
click at [1111, 603] on td at bounding box center [1152, 628] width 82 height 51
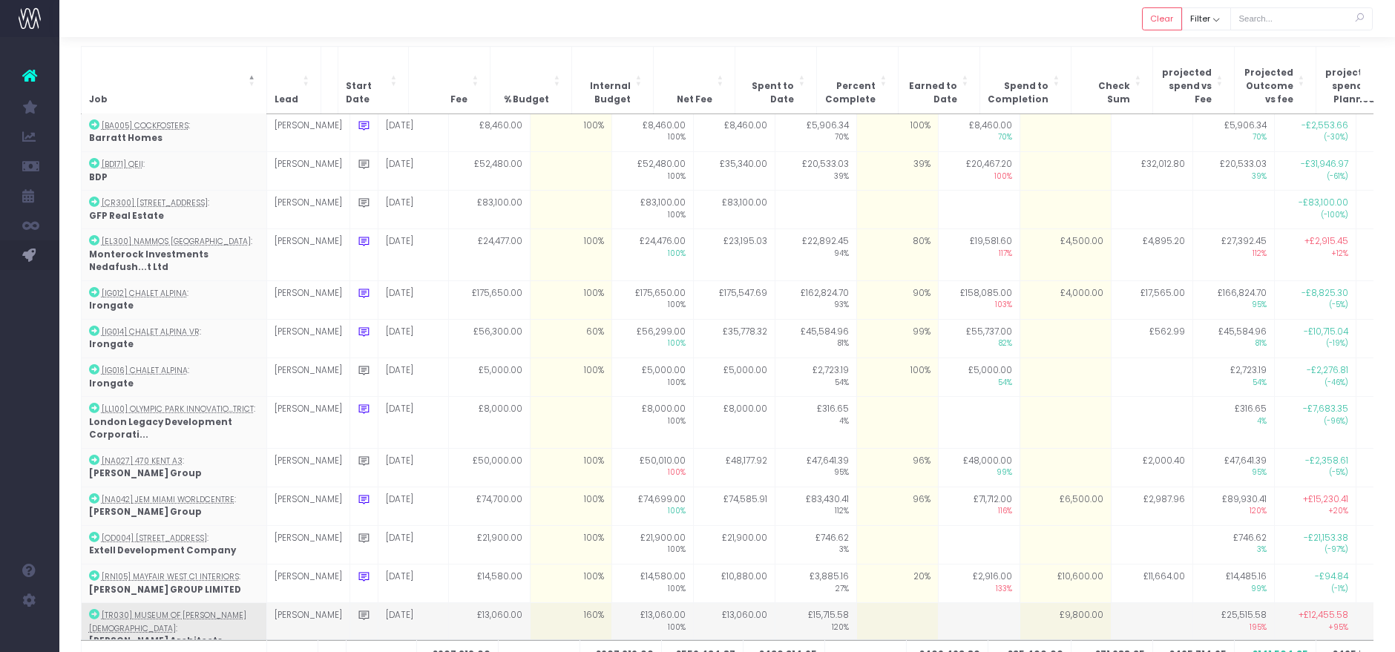
click at [1111, 603] on td at bounding box center [1152, 628] width 82 height 51
click at [1020, 603] on td "£9,800.00" at bounding box center [1065, 628] width 91 height 51
type input "6000"
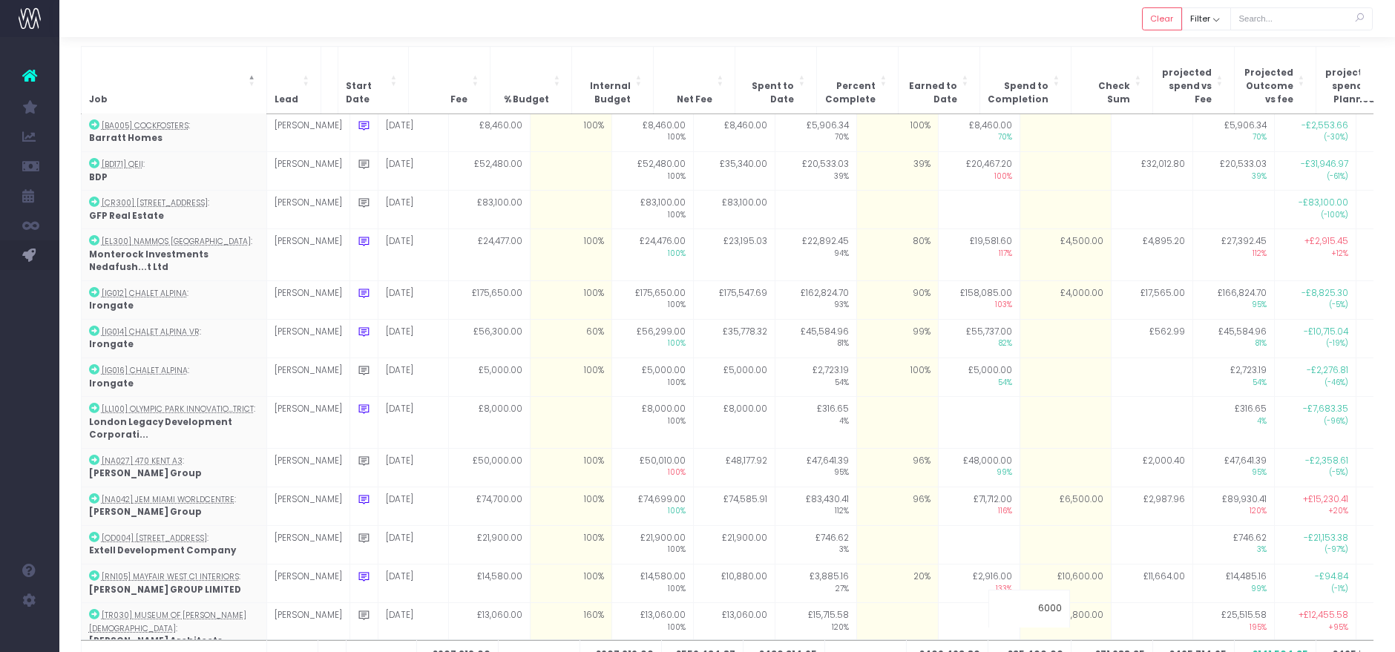
click at [1002, 22] on div at bounding box center [727, 18] width 1336 height 37
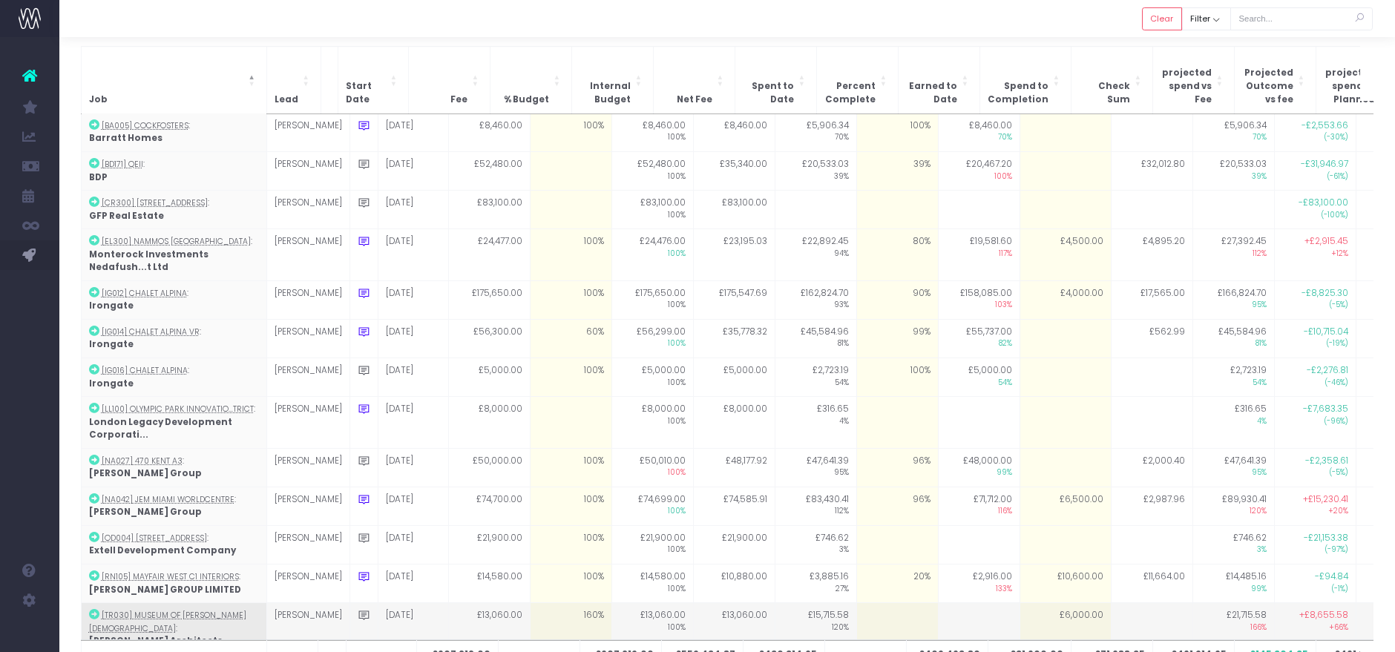
click at [1041, 603] on td "£6,000.00" at bounding box center [1065, 628] width 91 height 51
type input "5500"
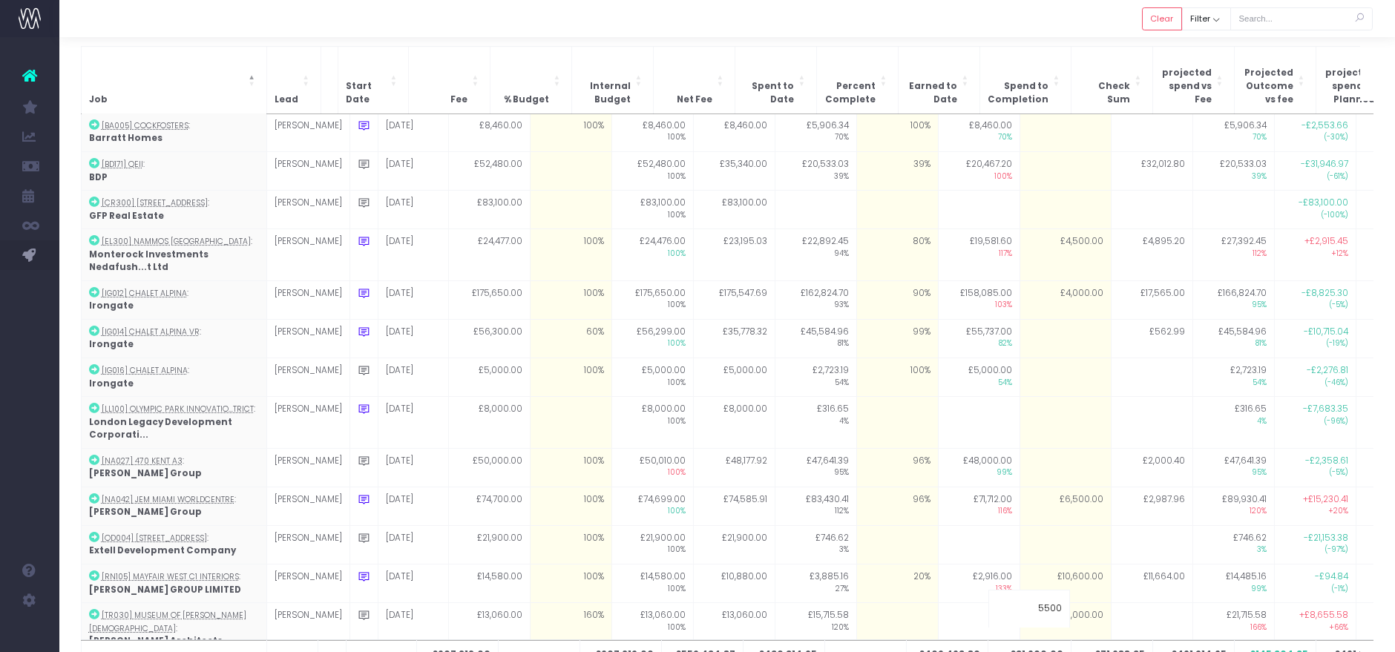
click at [1023, 14] on div at bounding box center [727, 18] width 1336 height 37
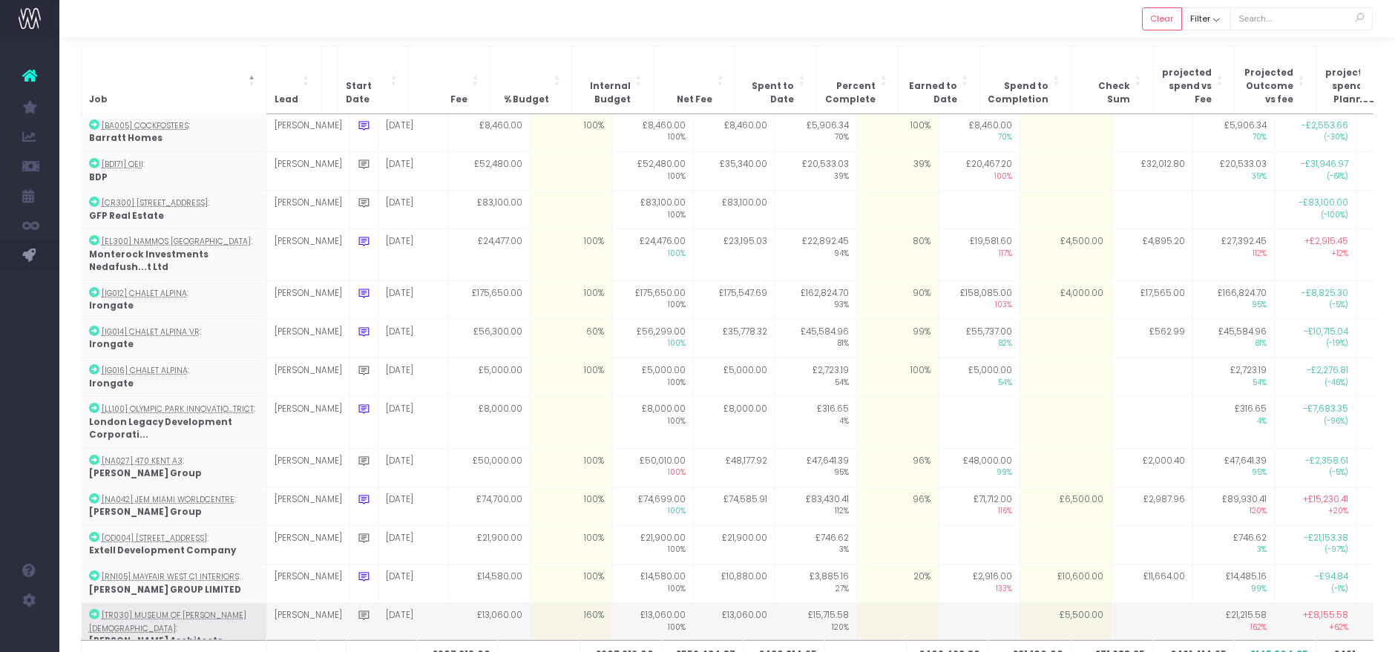
click at [1053, 603] on td "£5,500.00" at bounding box center [1065, 628] width 91 height 51
click at [871, 603] on td at bounding box center [898, 628] width 82 height 51
type input "0"
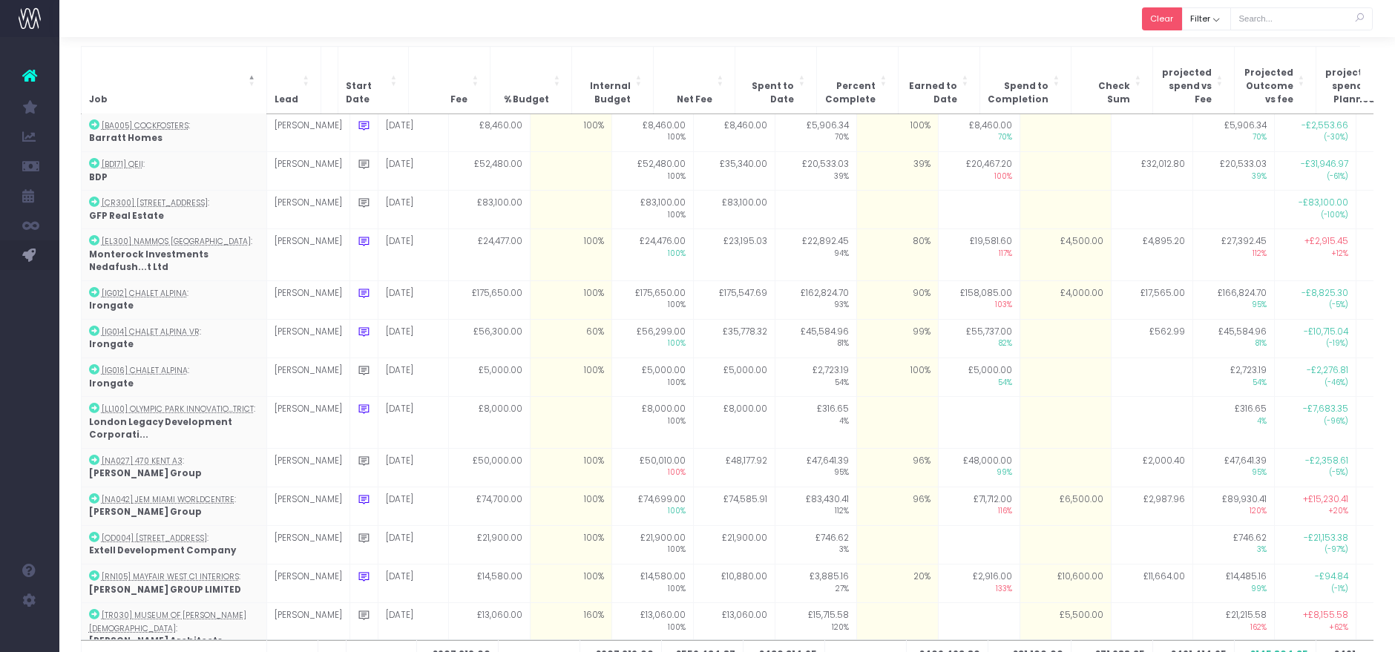
click at [1169, 14] on button "Clear" at bounding box center [1162, 18] width 40 height 23
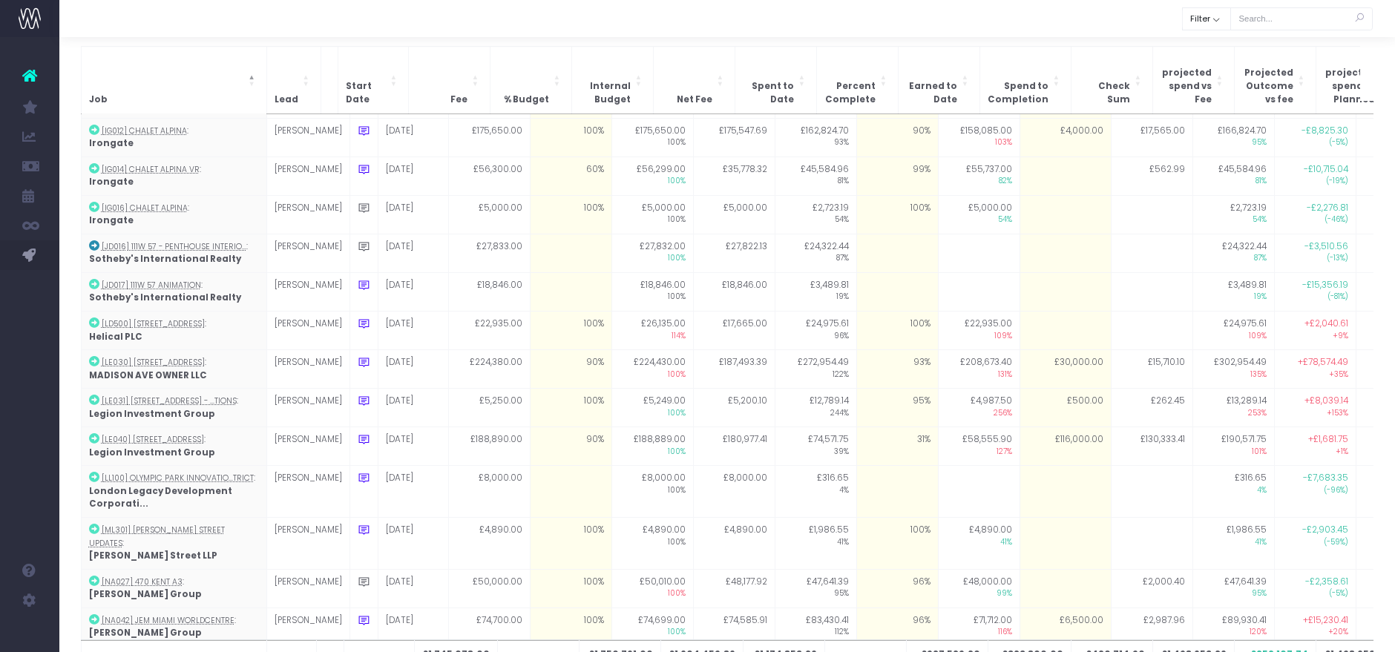
scroll to position [934, 0]
